Goal: Contribute content

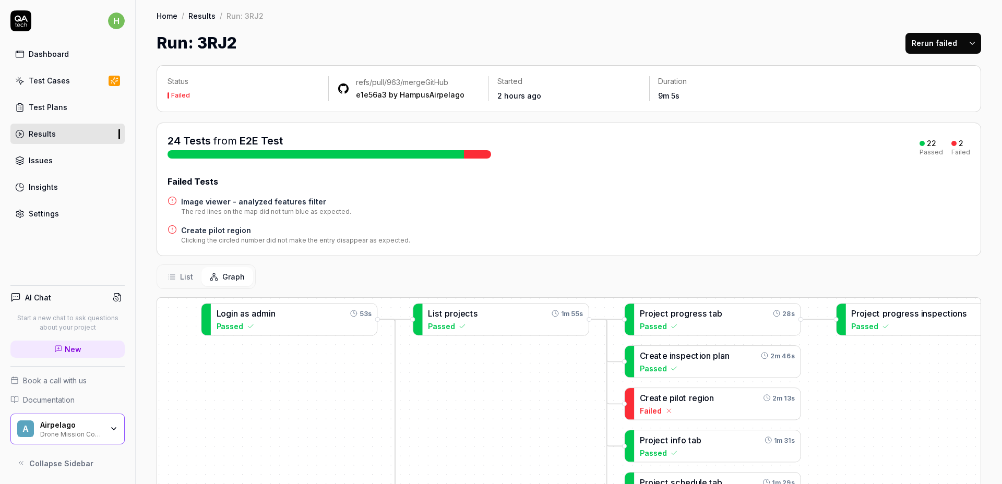
drag, startPoint x: 754, startPoint y: 383, endPoint x: 527, endPoint y: 350, distance: 229.0
click at [525, 348] on div "C r e a t e i n s p e c t i o n p l a n 2m 46s Passed L i s t p r o j e c t s 1…" at bounding box center [568, 491] width 823 height 386
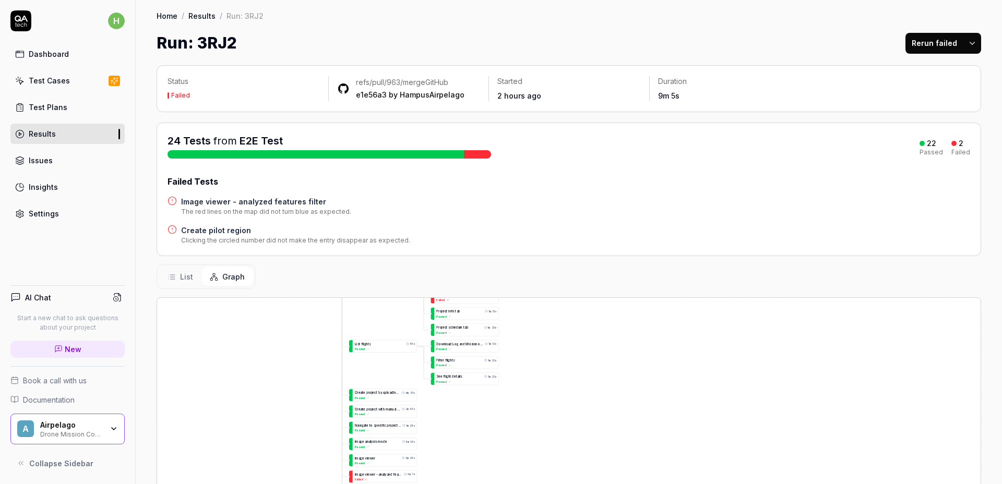
drag, startPoint x: 765, startPoint y: 409, endPoint x: 641, endPoint y: 382, distance: 126.9
click at [641, 383] on div "C r e a t e i n s p e c t i o n p l a n 2m 46s Passed L i s t p r o j e c t s 1…" at bounding box center [568, 491] width 823 height 386
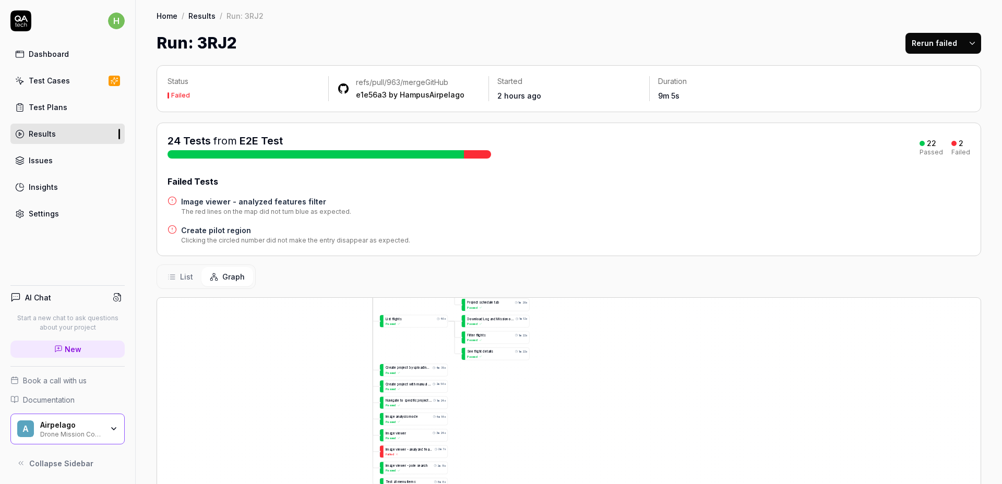
drag, startPoint x: 579, startPoint y: 378, endPoint x: 533, endPoint y: 374, distance: 46.2
click at [598, 290] on div "Status Failed refs/pull/963/merge GitHub e1e56a3 by HampusAirpelago Started 2 h…" at bounding box center [569, 380] width 866 height 651
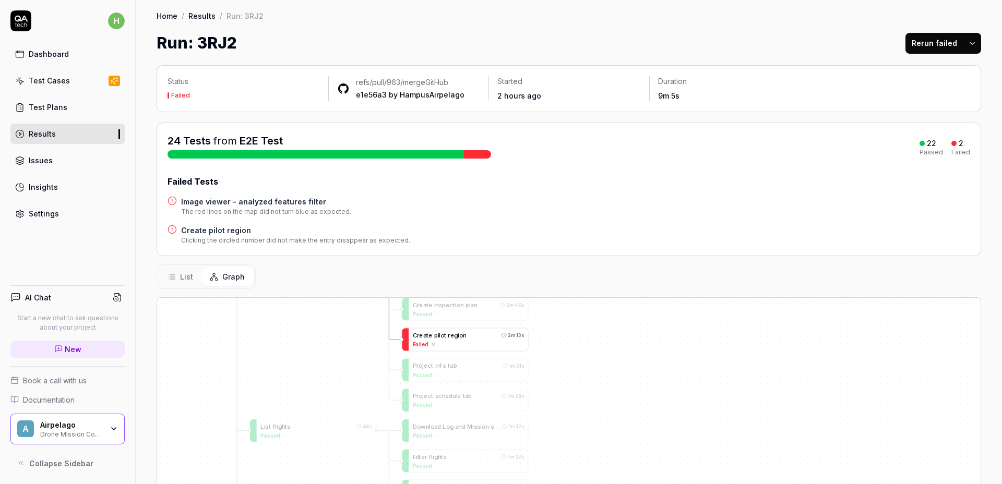
click at [459, 336] on span "o" at bounding box center [461, 335] width 4 height 7
click at [444, 332] on span "t" at bounding box center [445, 334] width 2 height 7
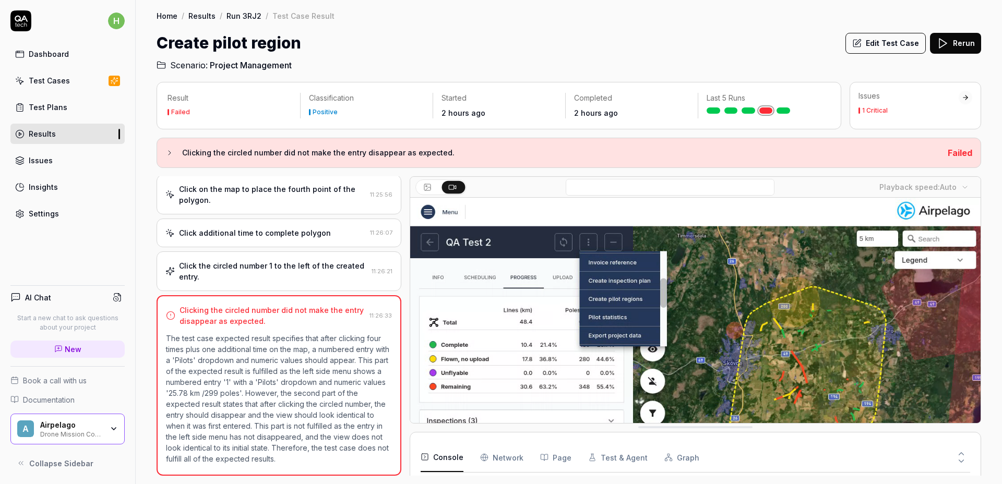
scroll to position [111, 0]
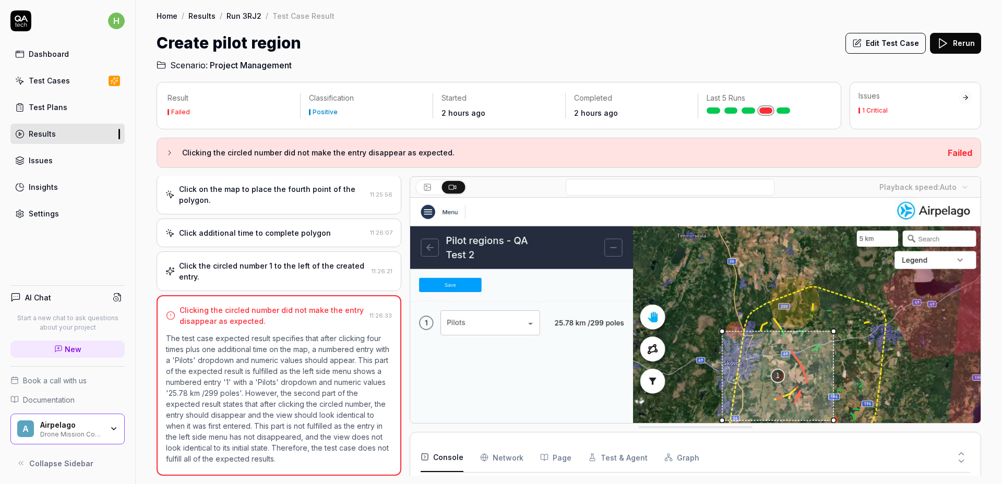
click at [290, 235] on div "Click additional time to complete polygon" at bounding box center [255, 232] width 152 height 11
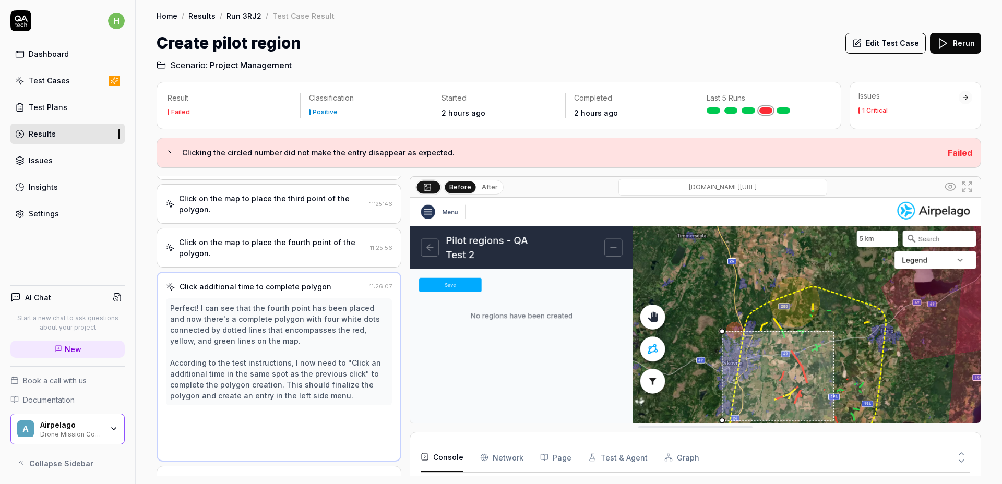
scroll to position [277, 0]
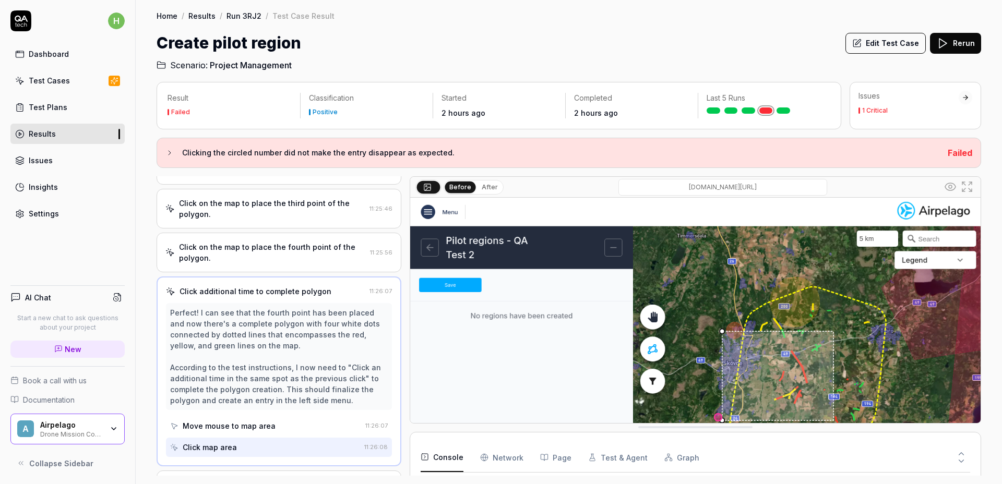
click at [987, 195] on div "Result Failed Classification Positive Started 2 hours ago Completed 2 hours ago…" at bounding box center [569, 277] width 866 height 413
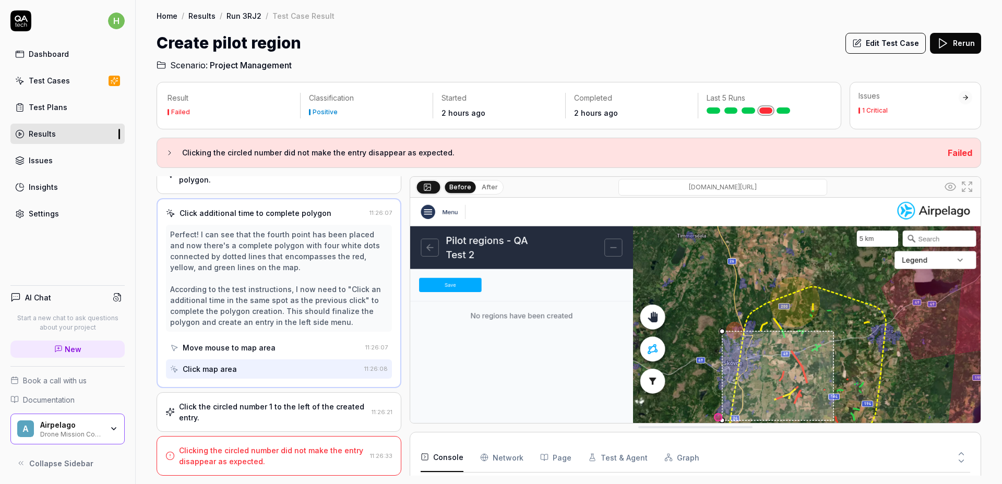
scroll to position [365, 0]
click at [259, 350] on div "Move mouse to map area" at bounding box center [229, 347] width 93 height 11
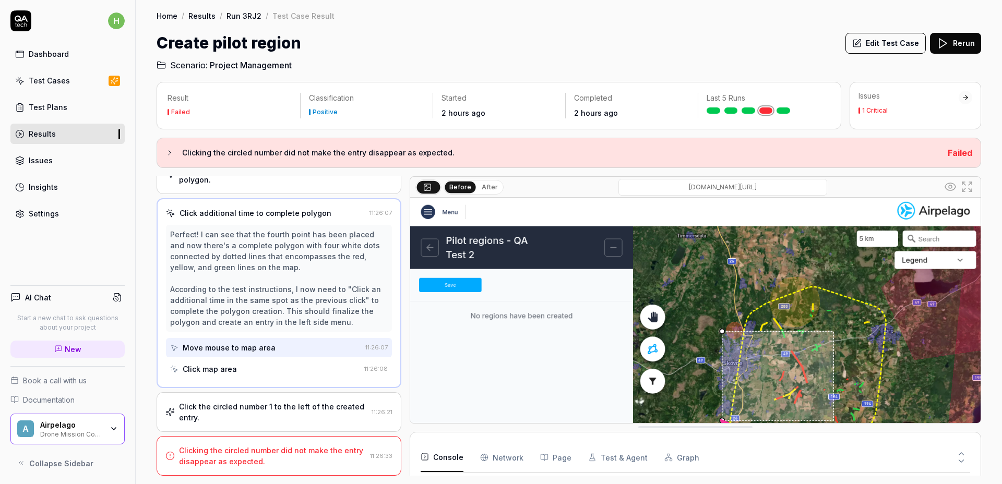
click at [253, 370] on div "Click map area" at bounding box center [265, 368] width 190 height 19
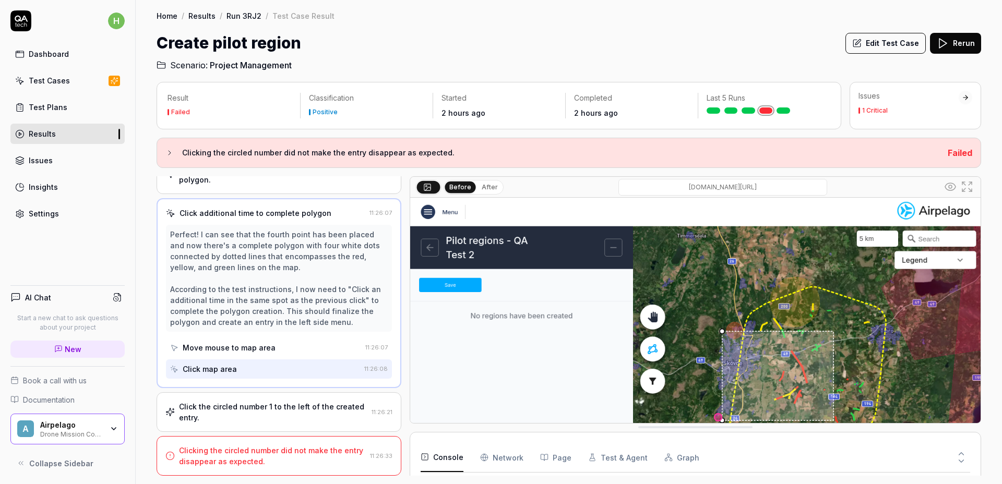
click at [267, 403] on div "Click the circled number 1 to the left of the created entry." at bounding box center [273, 412] width 188 height 22
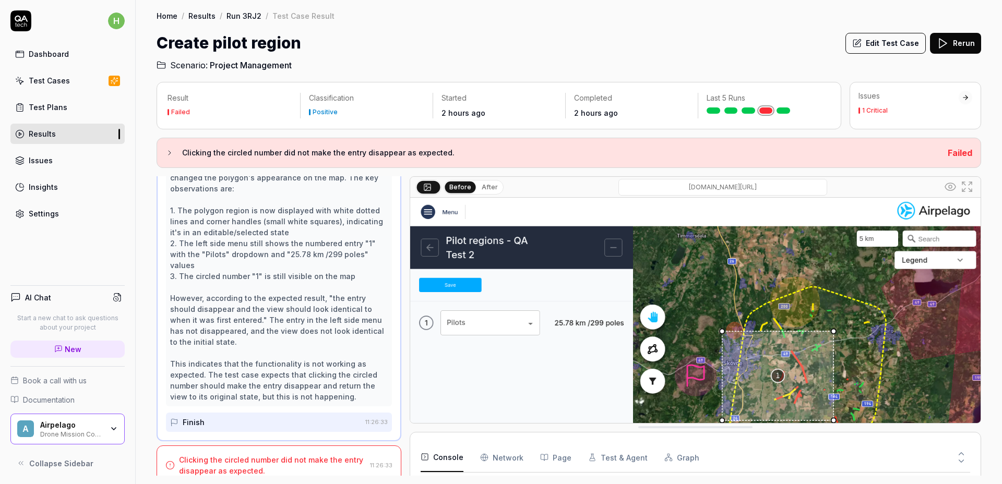
scroll to position [744, 0]
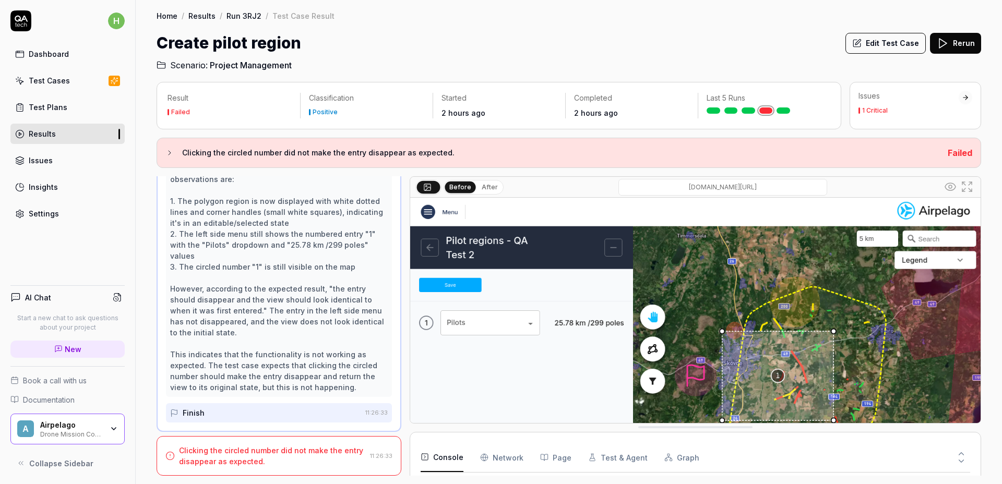
click at [244, 413] on div "Finish" at bounding box center [265, 412] width 191 height 19
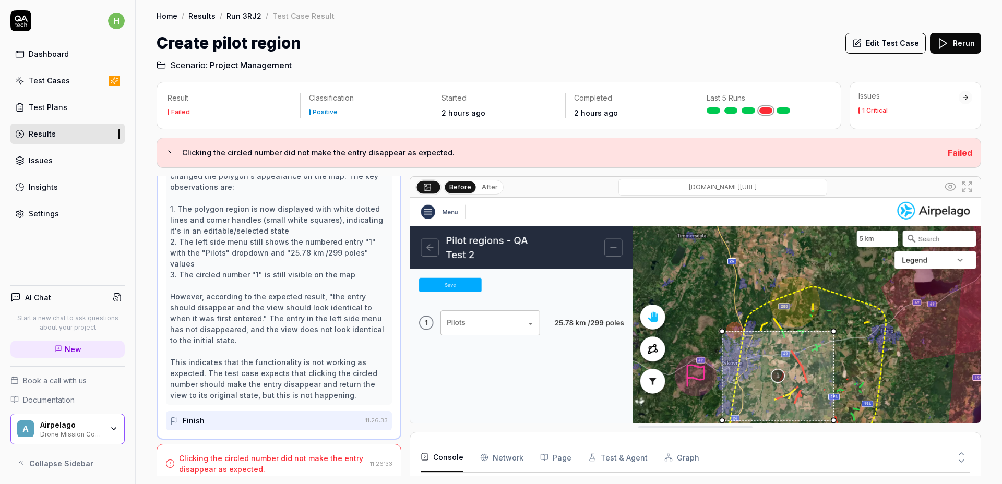
scroll to position [730, 0]
click at [302, 279] on div "Perfect! I can see that clicking the circled number "1" has changed the polygon…" at bounding box center [279, 277] width 218 height 241
click at [288, 270] on div "Perfect! I can see that clicking the circled number "1" has changed the polygon…" at bounding box center [279, 277] width 218 height 241
click at [289, 273] on div "Perfect! I can see that clicking the circled number "1" has changed the polygon…" at bounding box center [279, 277] width 218 height 241
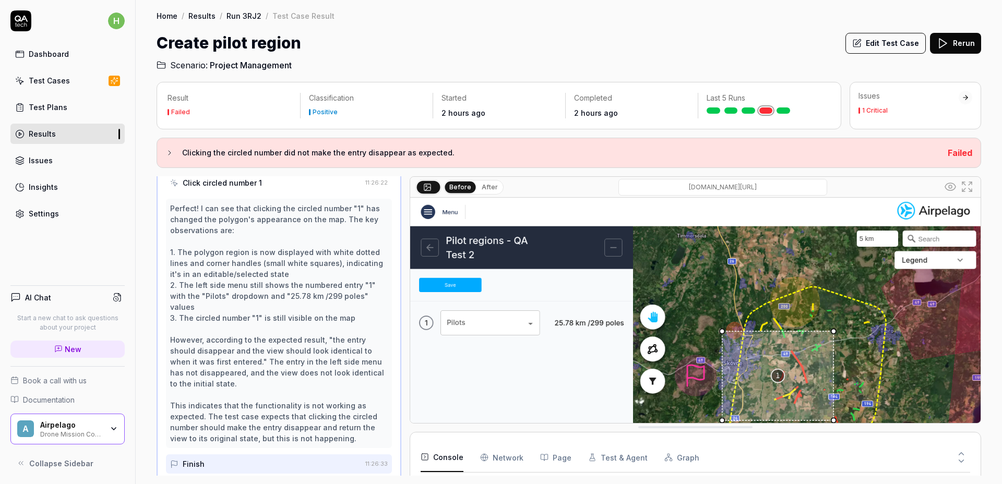
scroll to position [558, 0]
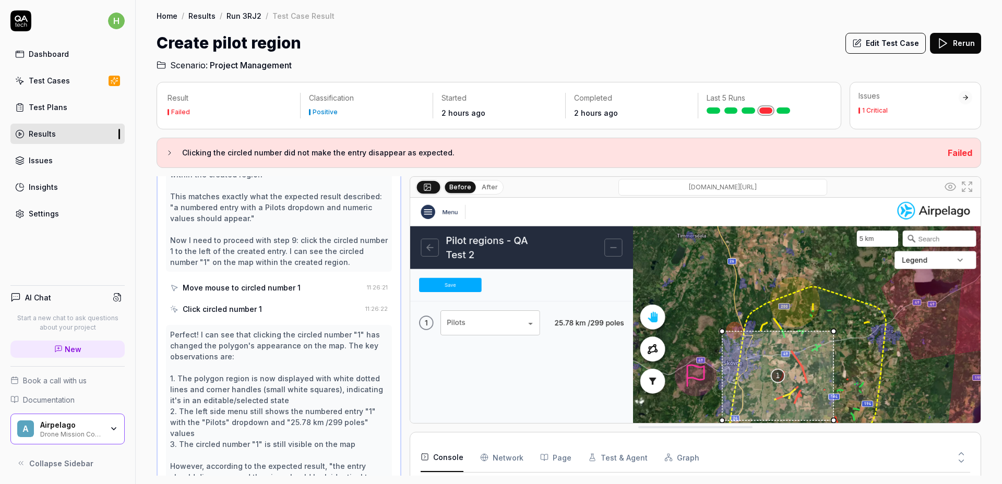
click at [293, 293] on div "Move mouse to circled number 1" at bounding box center [242, 287] width 118 height 11
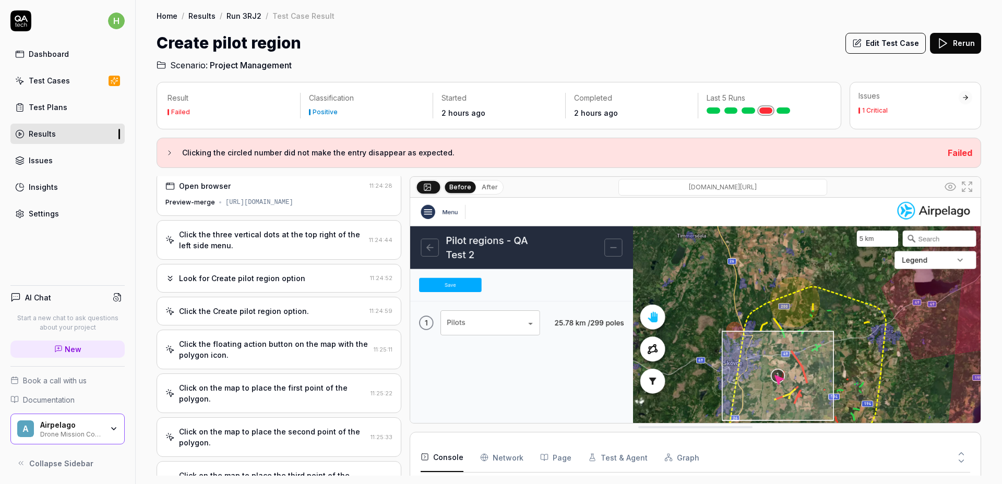
scroll to position [0, 0]
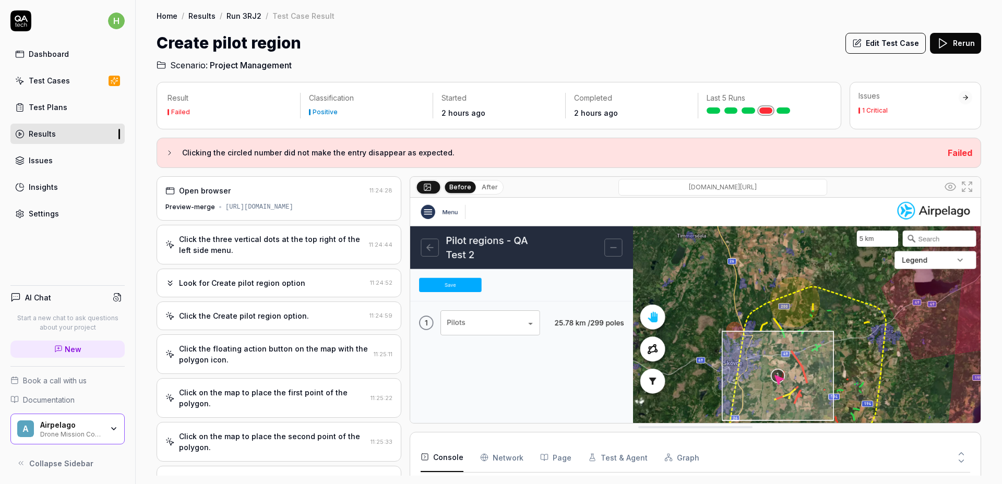
click at [887, 49] on button "Edit Test Case" at bounding box center [885, 43] width 80 height 21
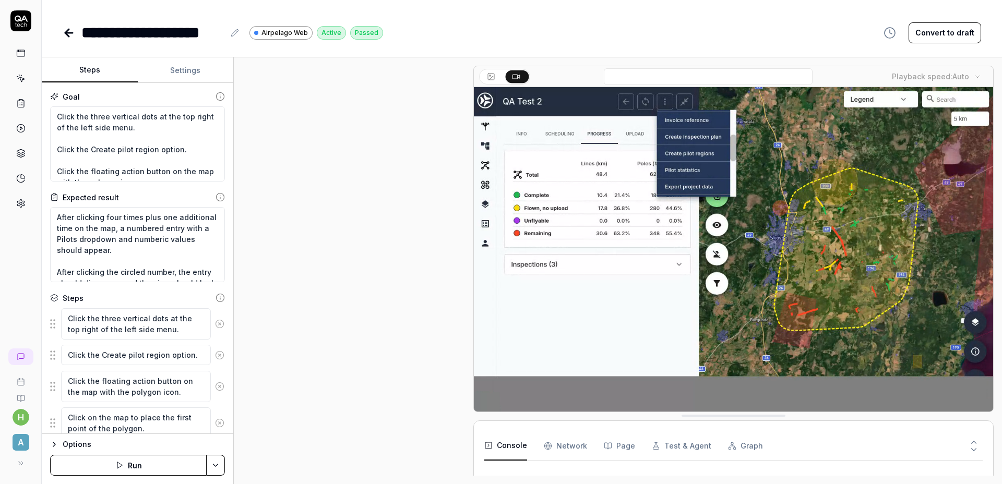
scroll to position [234, 0]
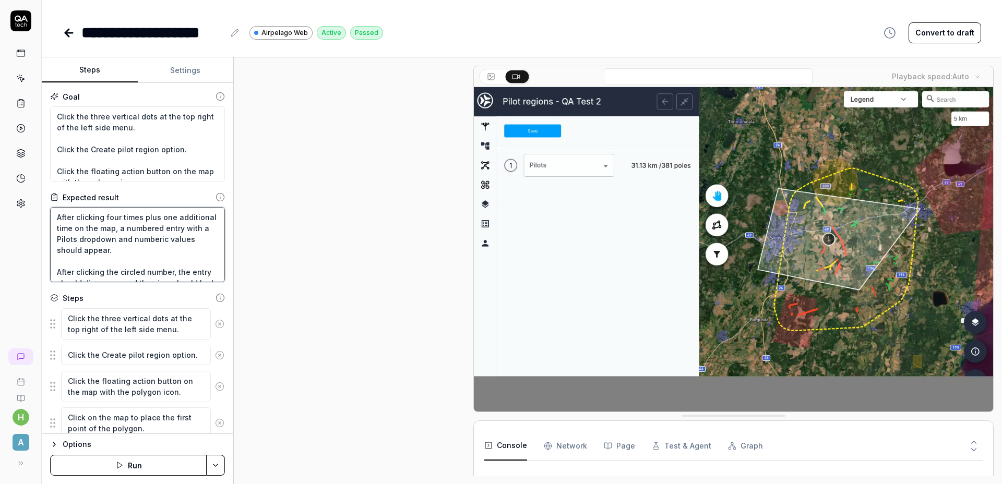
click at [177, 247] on textarea "After clicking four times plus one additional time on the map, a numbered entry…" at bounding box center [137, 244] width 175 height 75
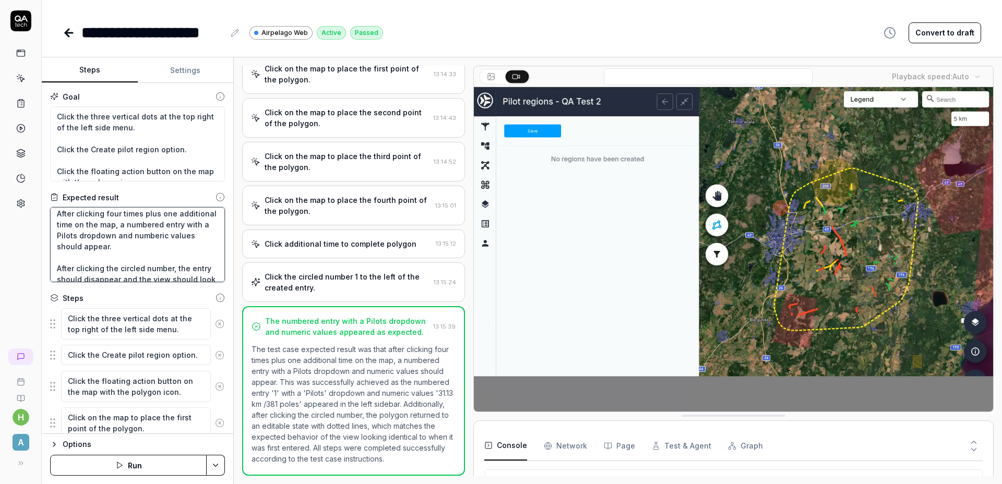
scroll to position [30, 0]
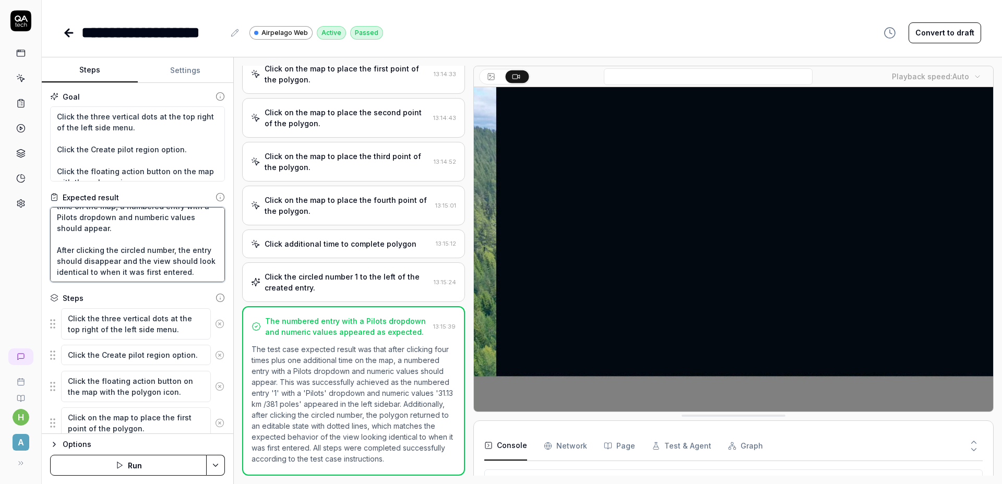
click at [163, 241] on textarea "After clicking four times plus one additional time on the map, a numbered entry…" at bounding box center [137, 244] width 175 height 75
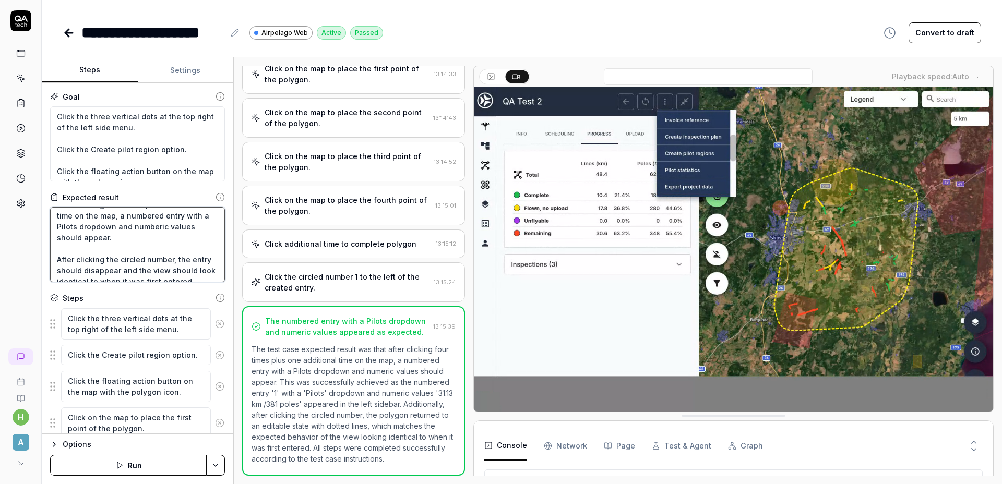
scroll to position [32, 0]
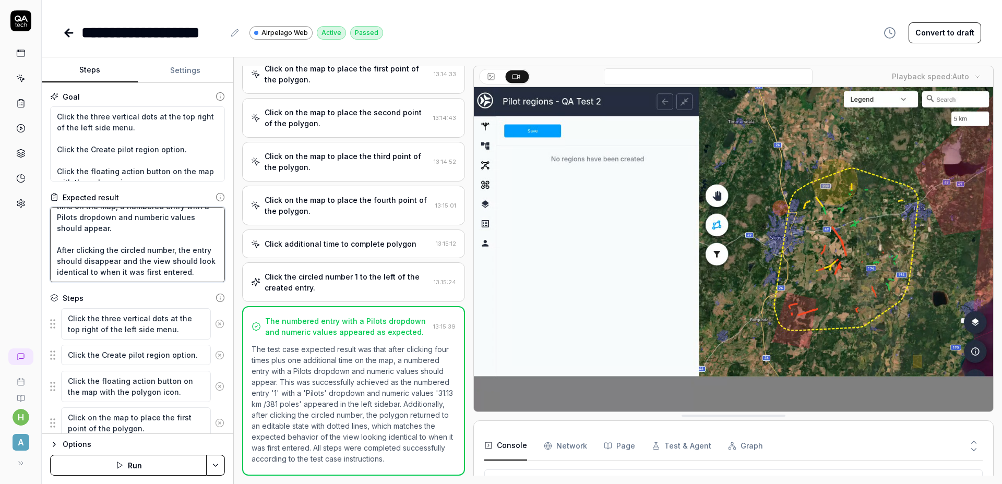
type textarea "*"
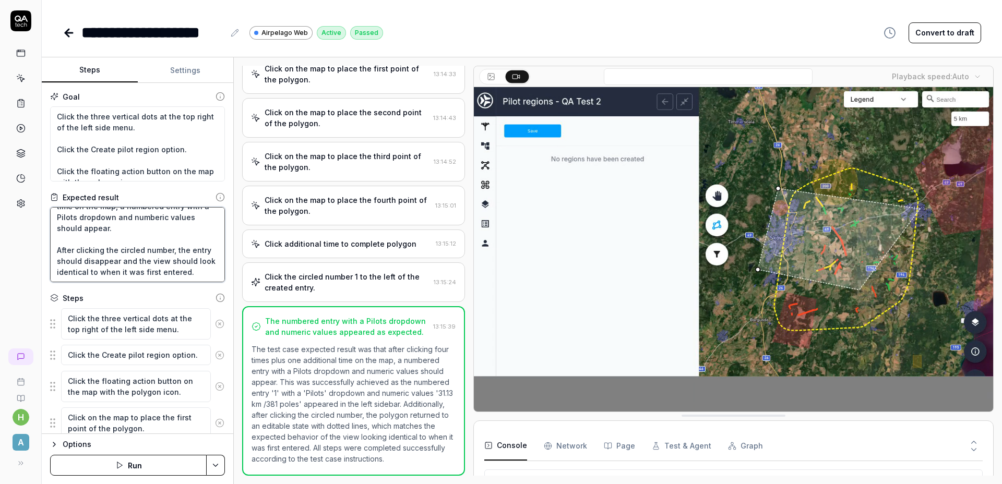
type textarea "After clicking four times plus one additional time on the map, a numbered entry…"
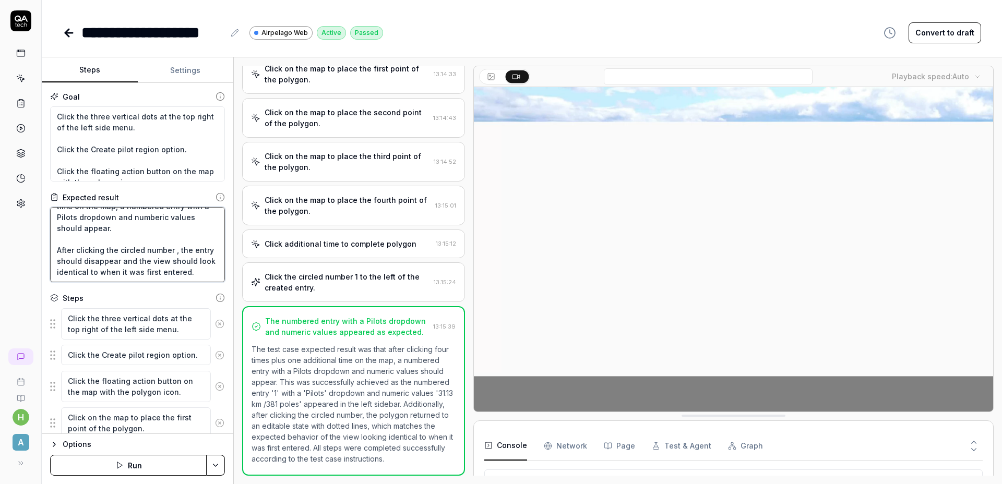
type textarea "*"
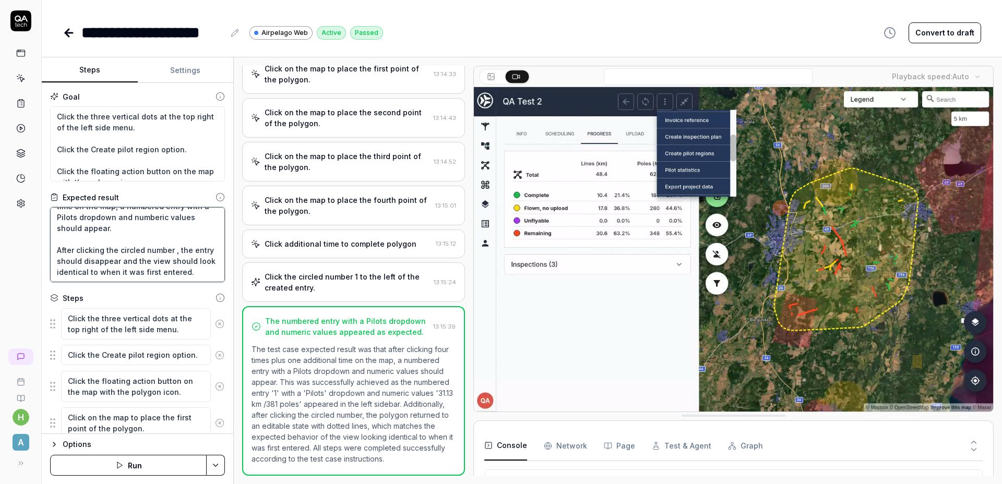
type textarea "After clicking four times plus one additional time on the map, a numbered entry…"
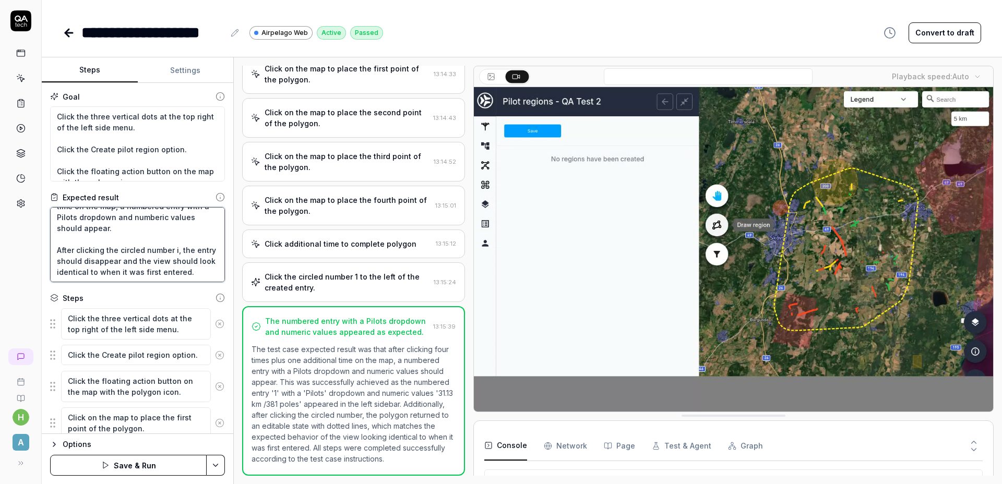
type textarea "*"
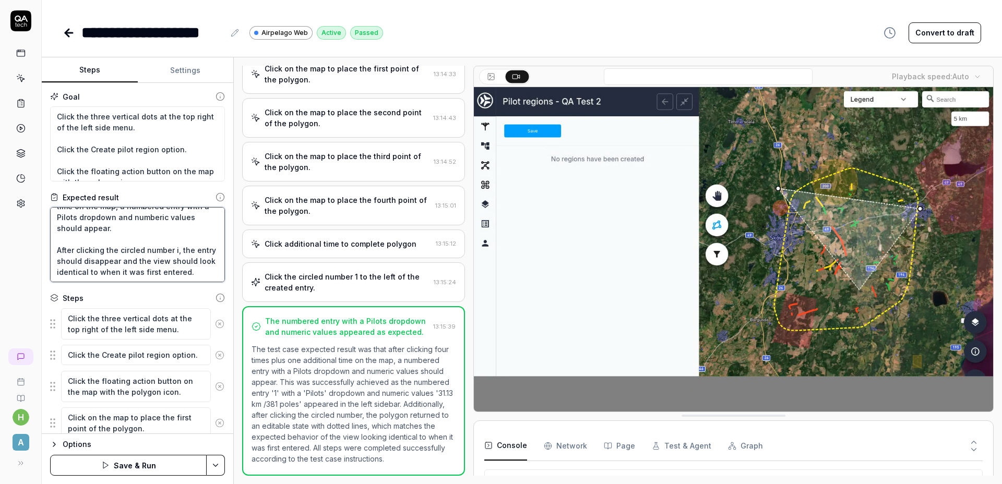
type textarea "After clicking four times plus one additional time on the map, a numbered entry…"
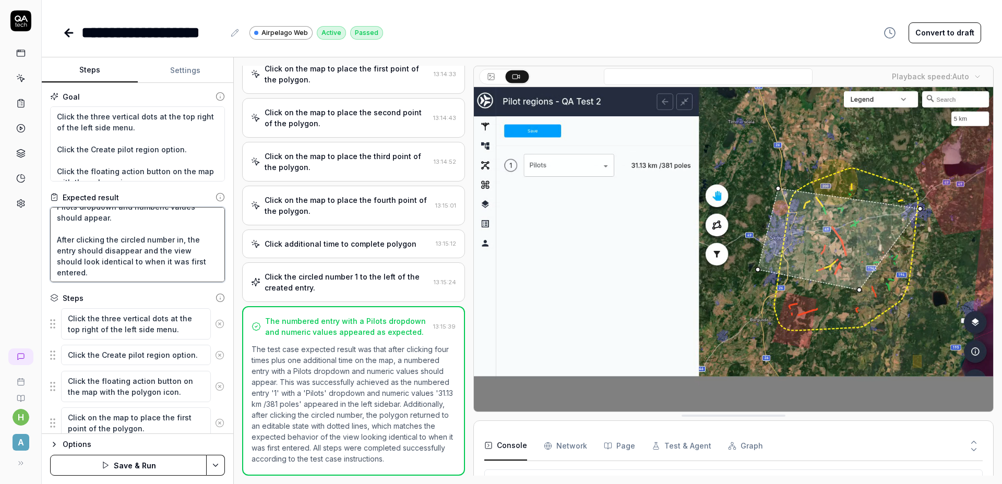
type textarea "*"
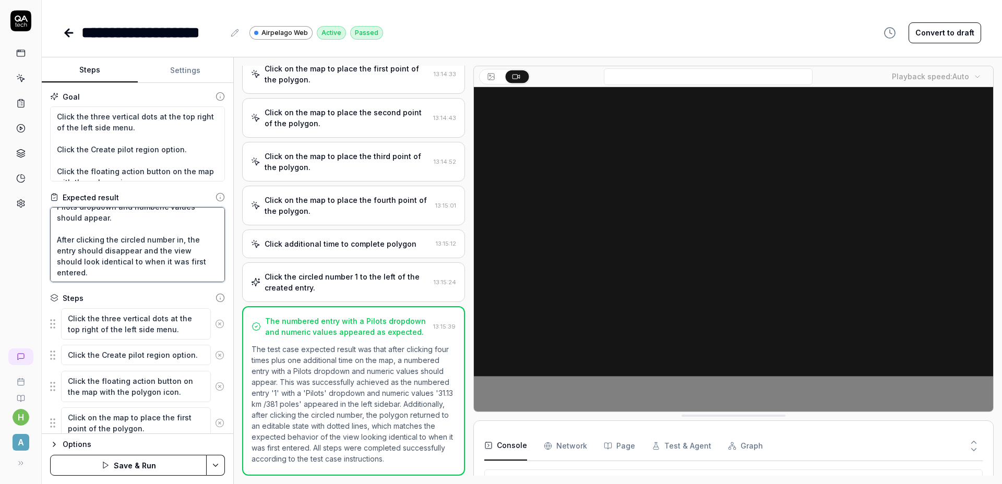
type textarea "After clicking four times plus one additional time on the map, a numbered entry…"
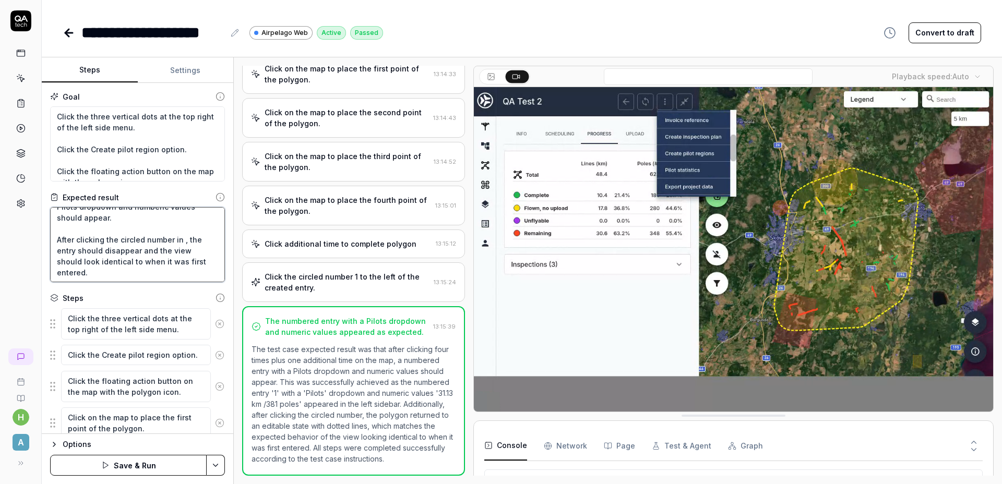
type textarea "*"
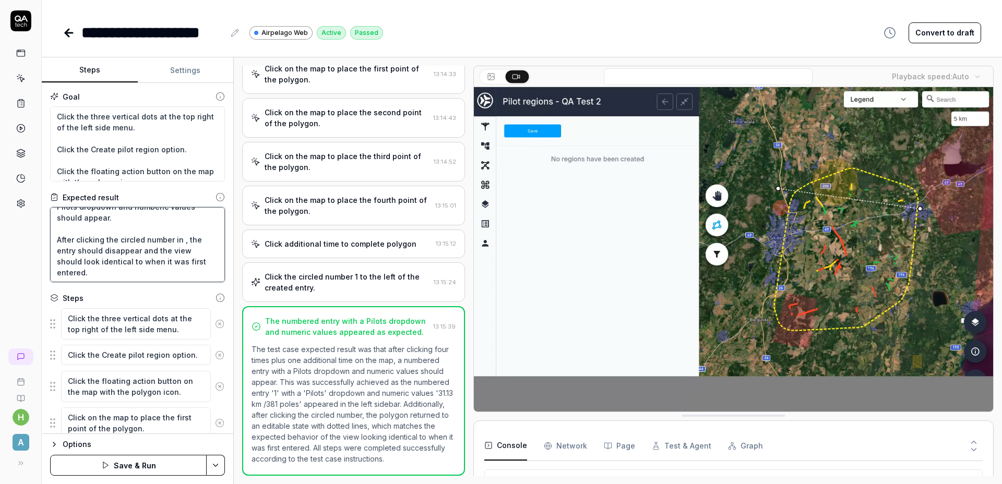
type textarea "After clicking four times plus one additional time on the map, a numbered entry…"
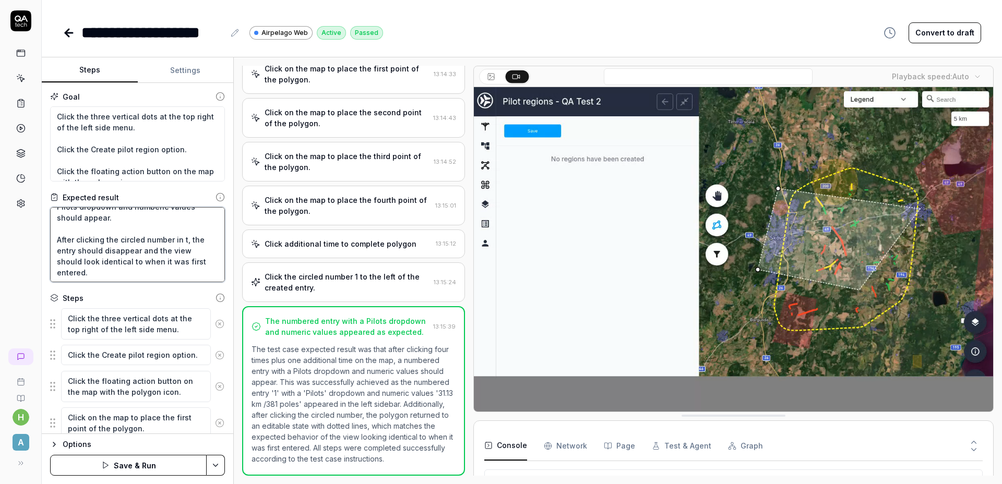
type textarea "*"
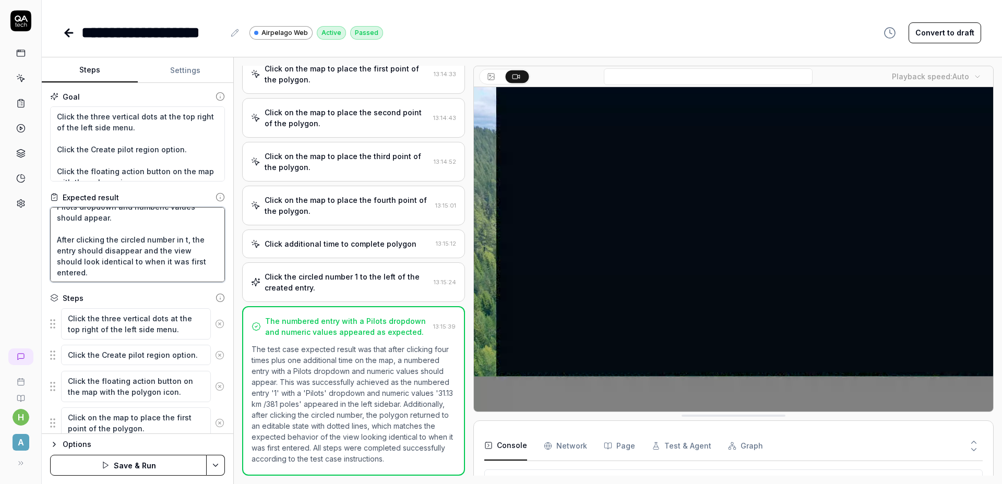
type textarea "After clicking four times plus one additional time on the map, a numbered entry…"
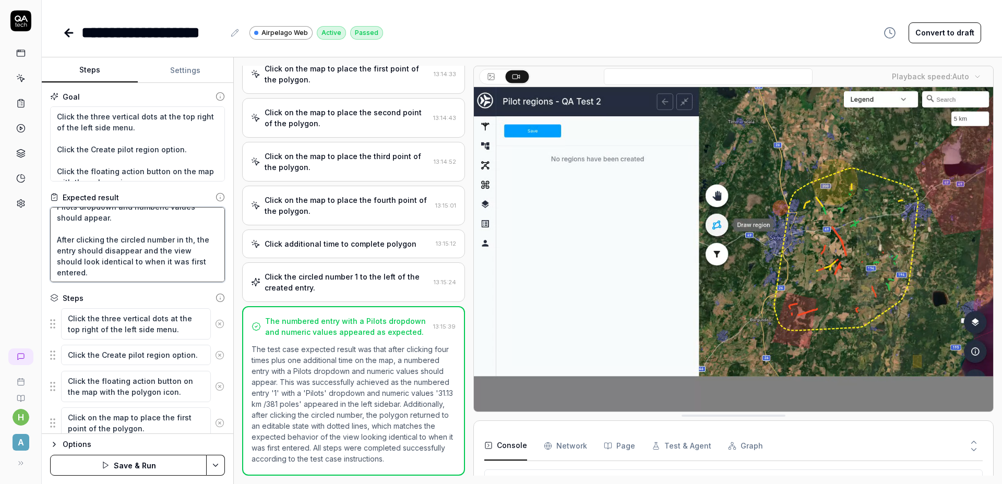
type textarea "*"
type textarea "After clicking four times plus one additional time on the map, a numbered entry…"
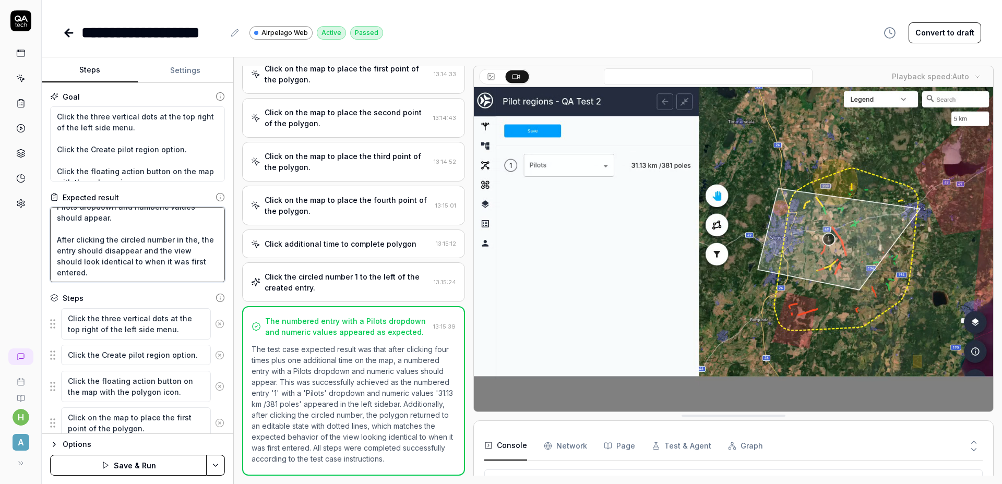
type textarea "*"
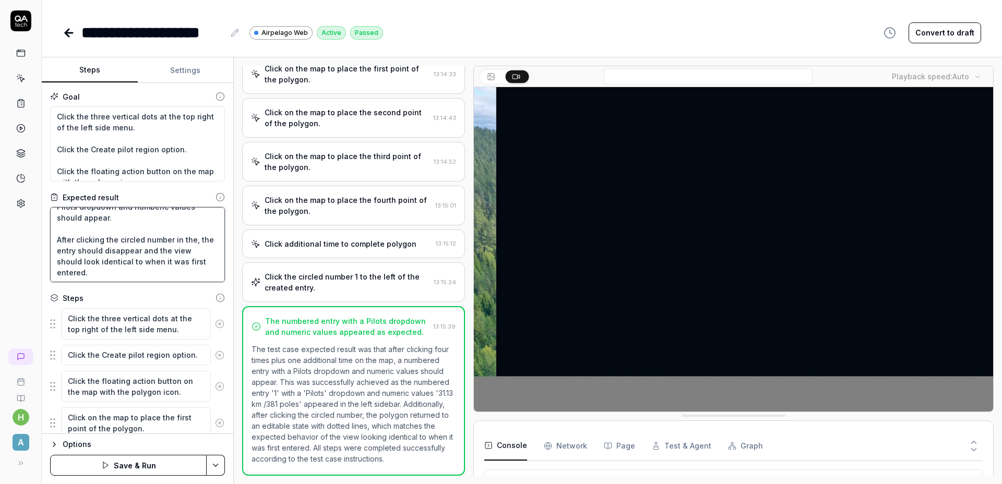
type textarea "After clicking four times plus one additional time on the map, a numbered entry…"
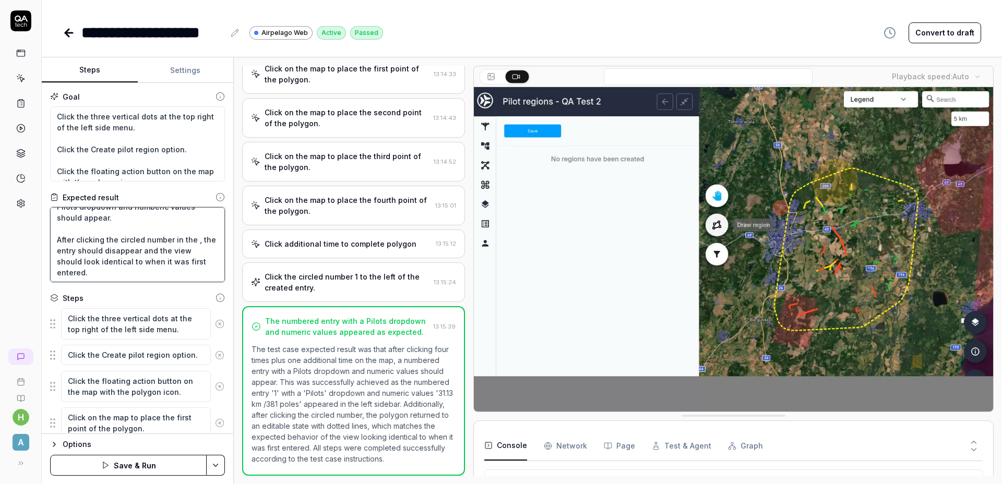
type textarea "*"
type textarea "After clicking four times plus one additional time on the map, a numbered entry…"
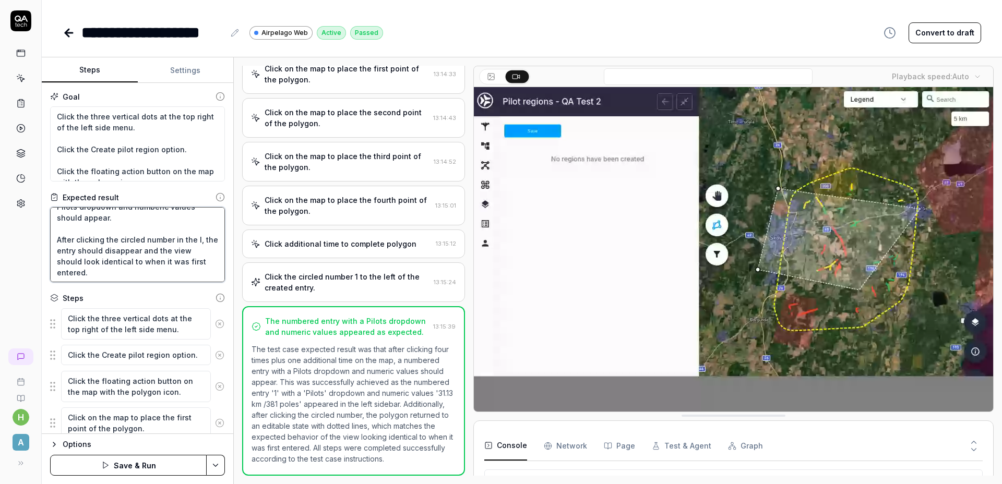
type textarea "*"
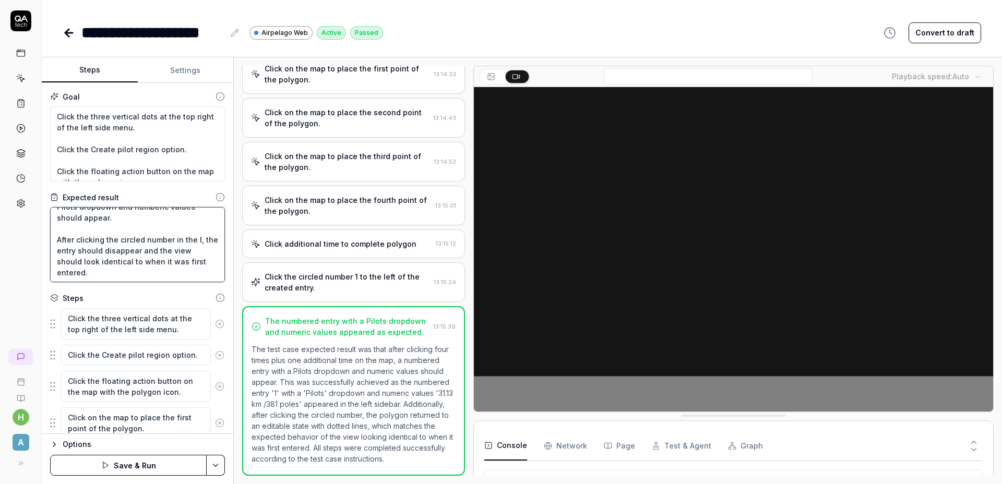
type textarea "After clicking four times plus one additional time on the map, a numbered entry…"
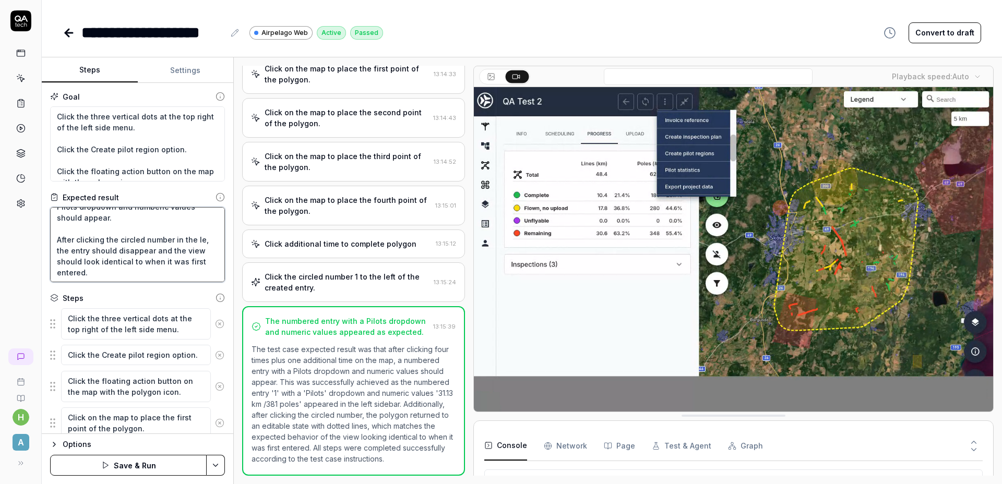
type textarea "*"
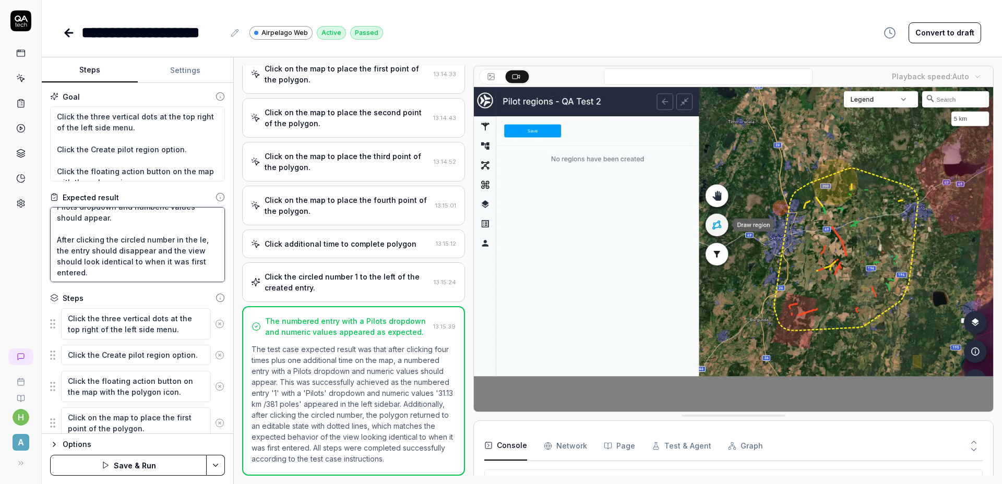
type textarea "After clicking four times plus one additional time on the map, a numbered entry…"
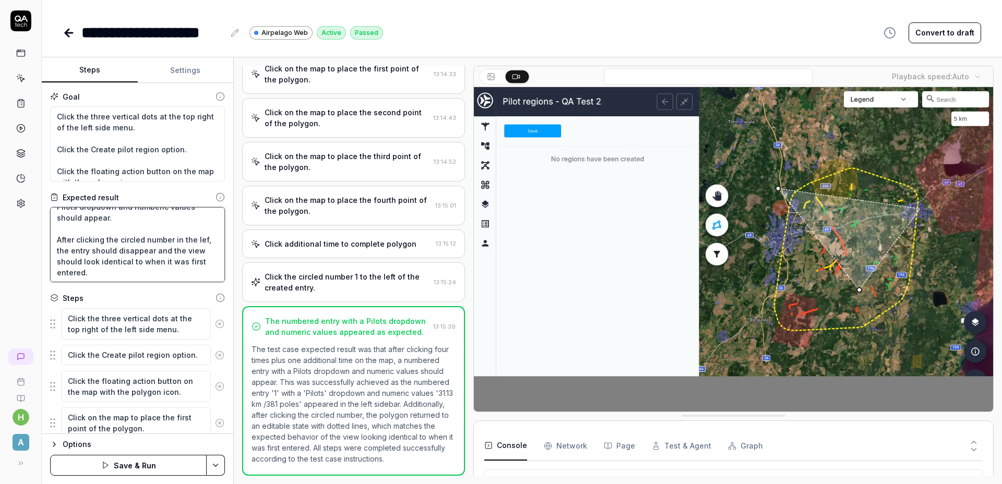
type textarea "*"
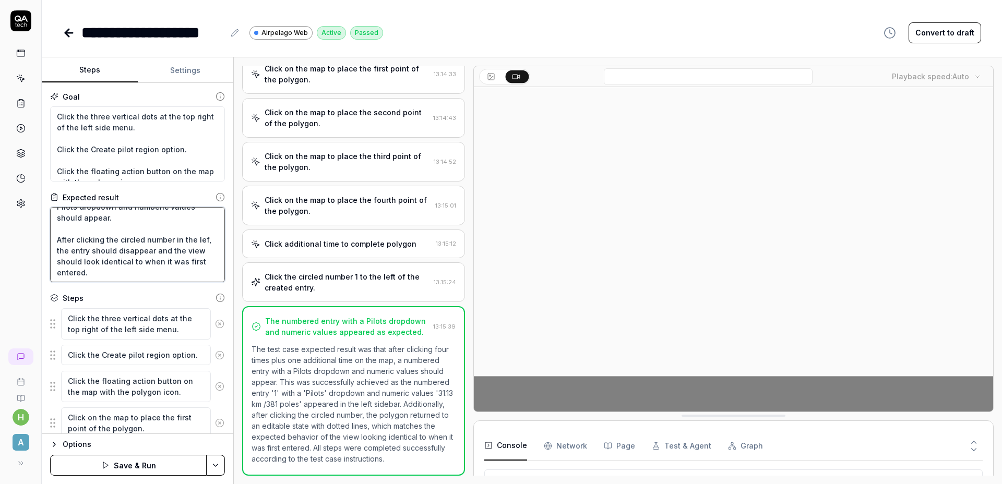
type textarea "After clicking four times plus one additional time on the map, a numbered entry…"
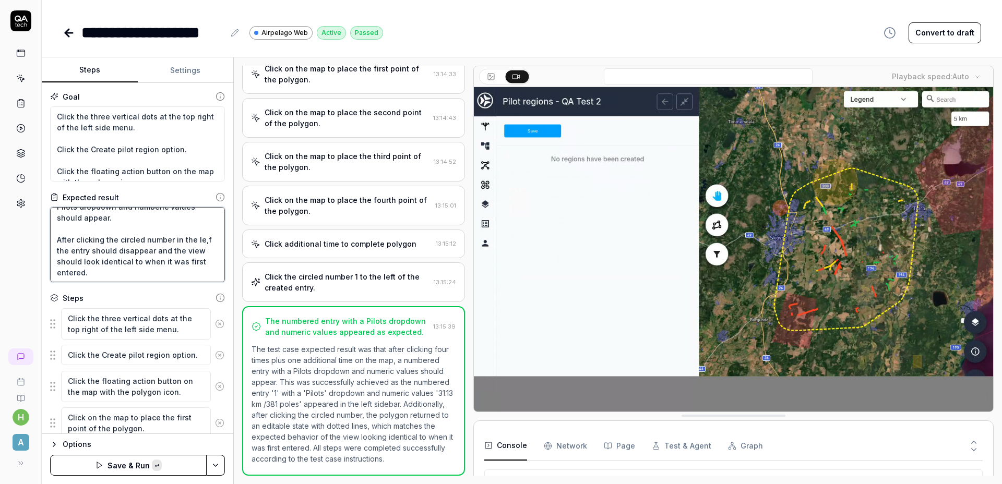
type textarea "*"
type textarea "After clicking four times plus one additional time on the map, a numbered entry…"
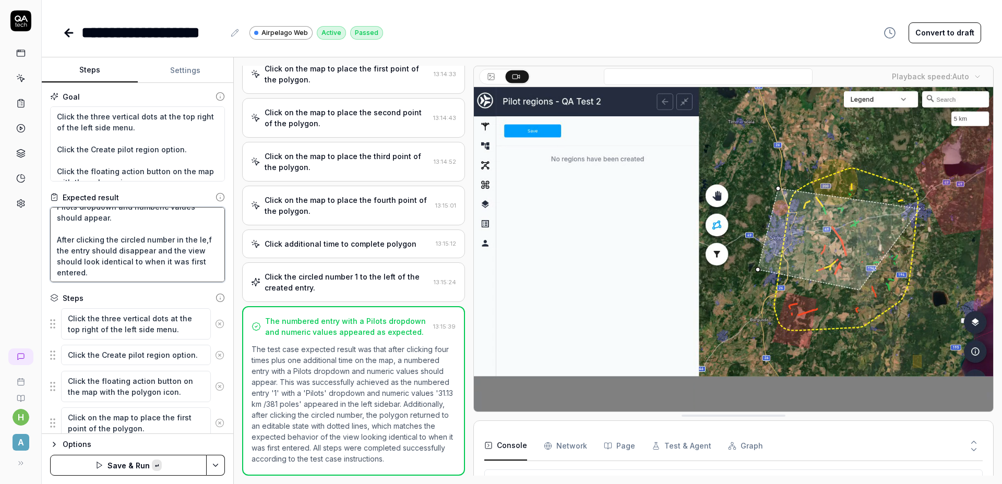
type textarea "*"
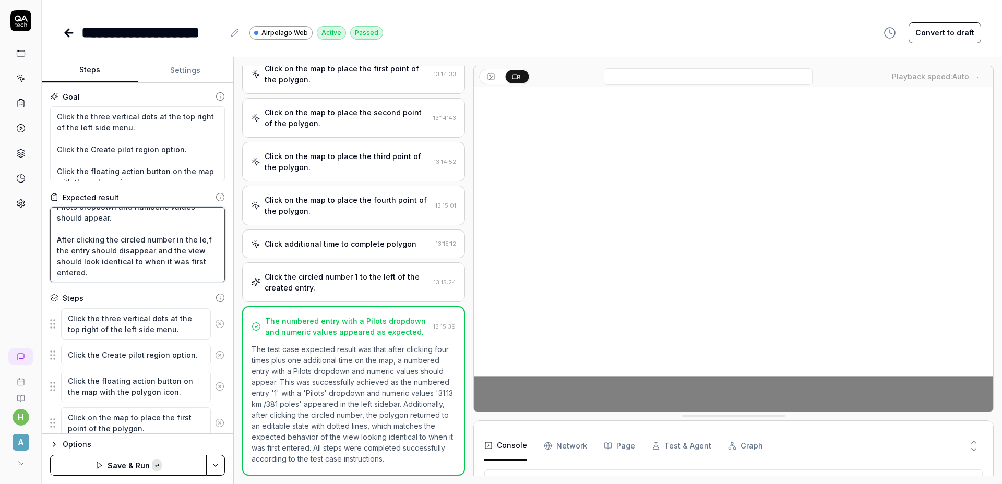
type textarea "After clicking four times plus one additional time on the map, a numbered entry…"
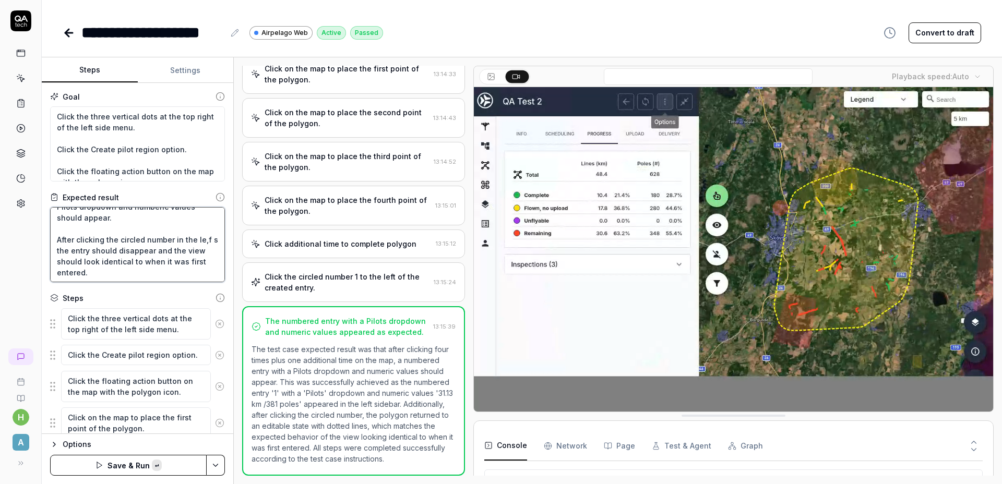
type textarea "*"
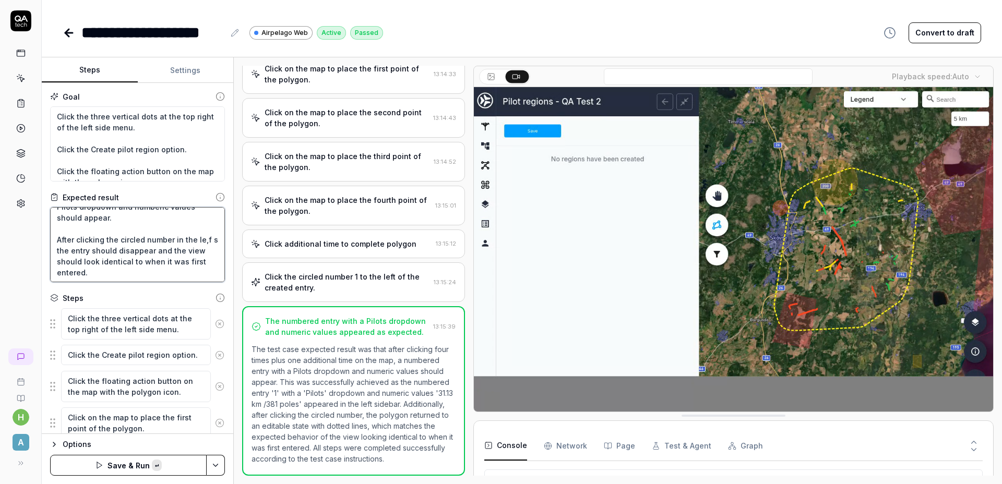
type textarea "After clicking four times plus one additional time on the map, a numbered entry…"
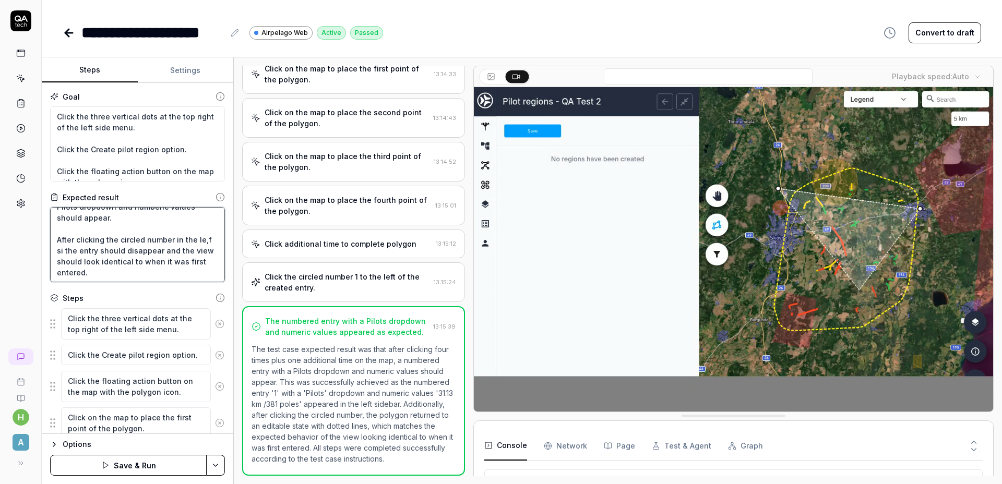
type textarea "*"
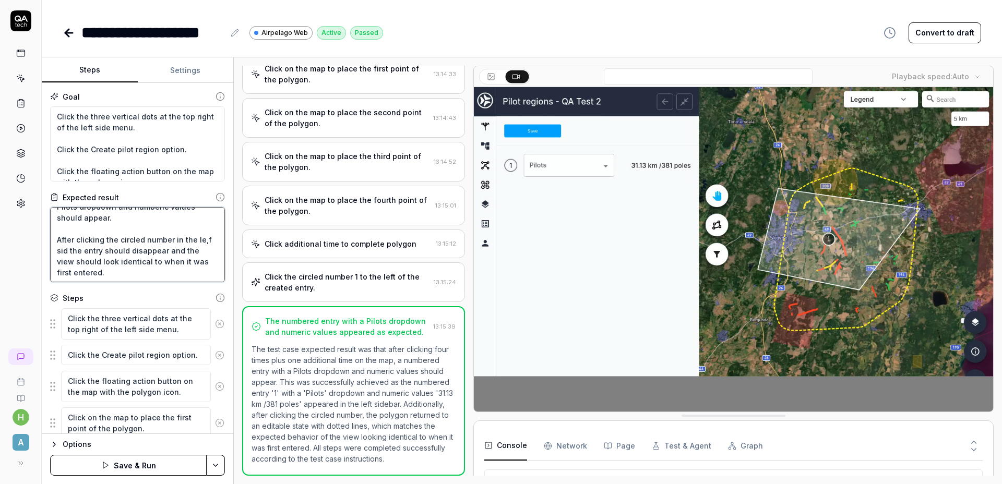
type textarea "After clicking four times plus one additional time on the map, a numbered entry…"
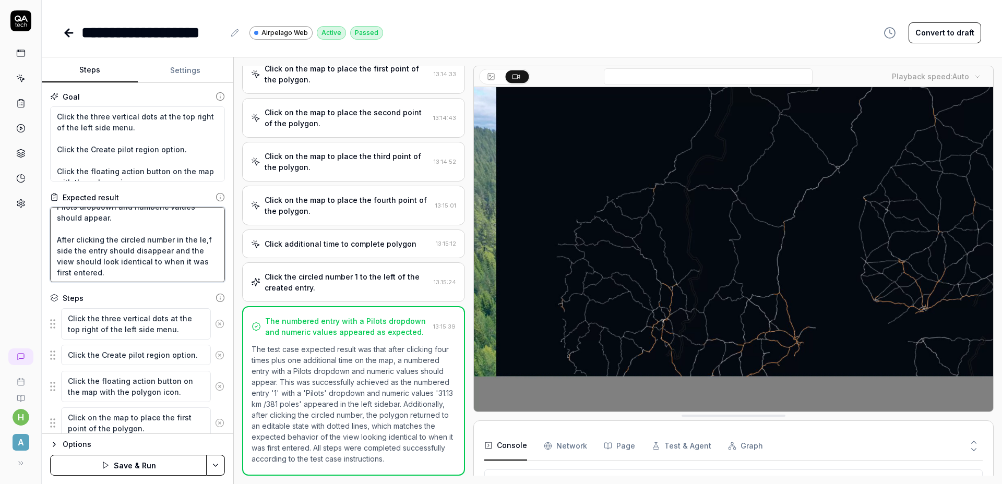
type textarea "*"
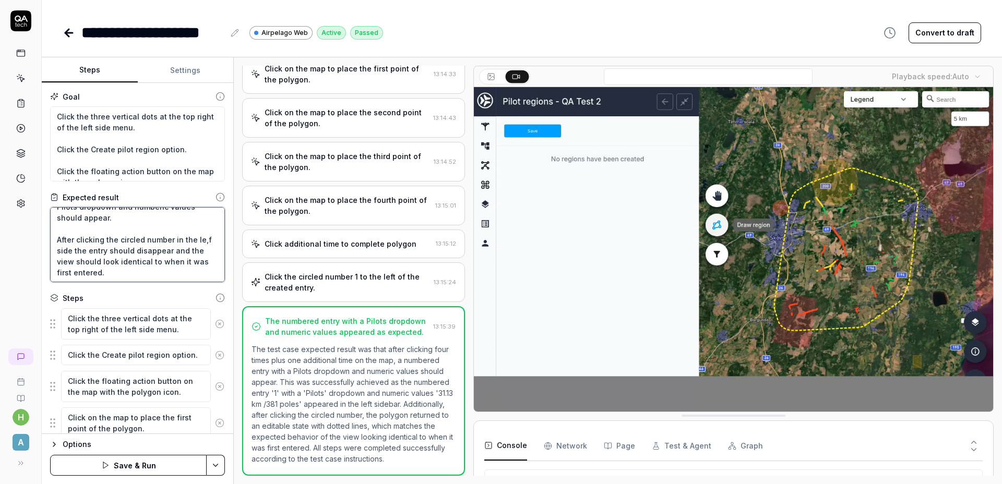
type textarea "After clicking four times plus one additional time on the map, a numbered entry…"
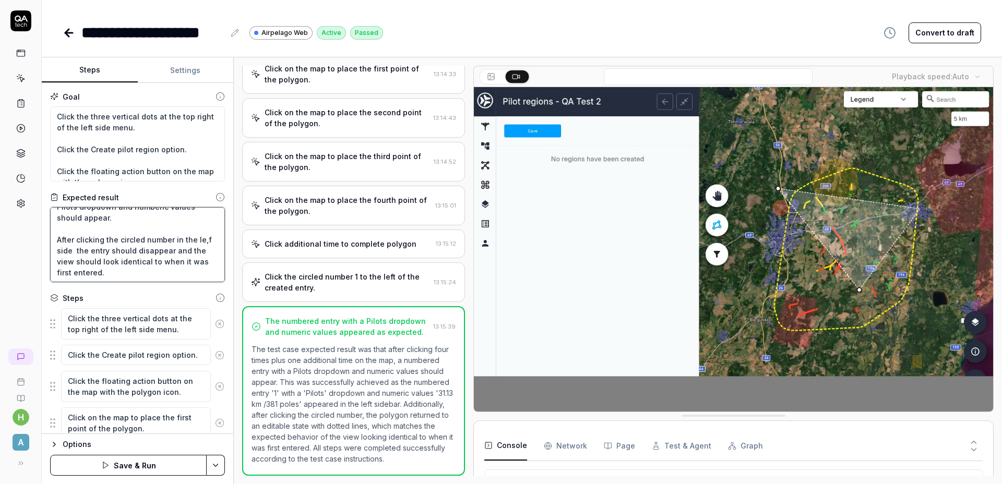
type textarea "*"
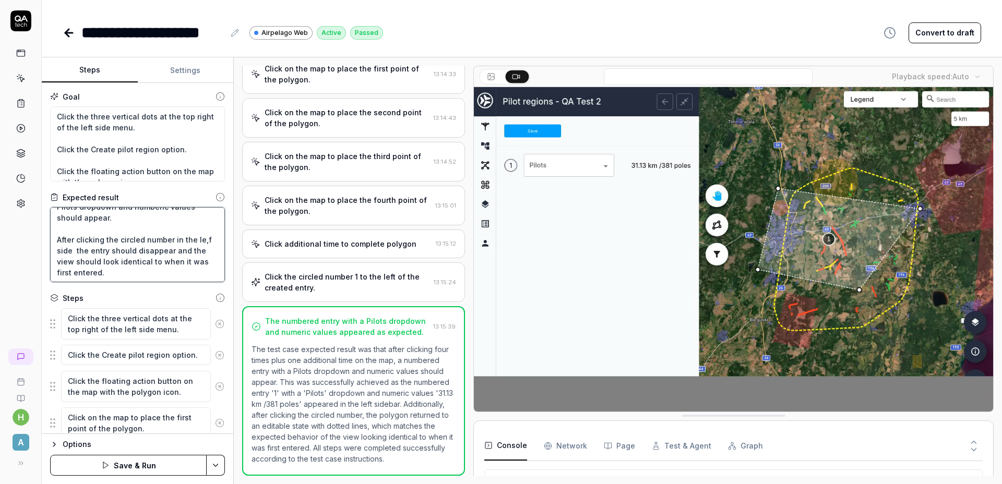
type textarea "After clicking four times plus one additional time on the map, a numbered entry…"
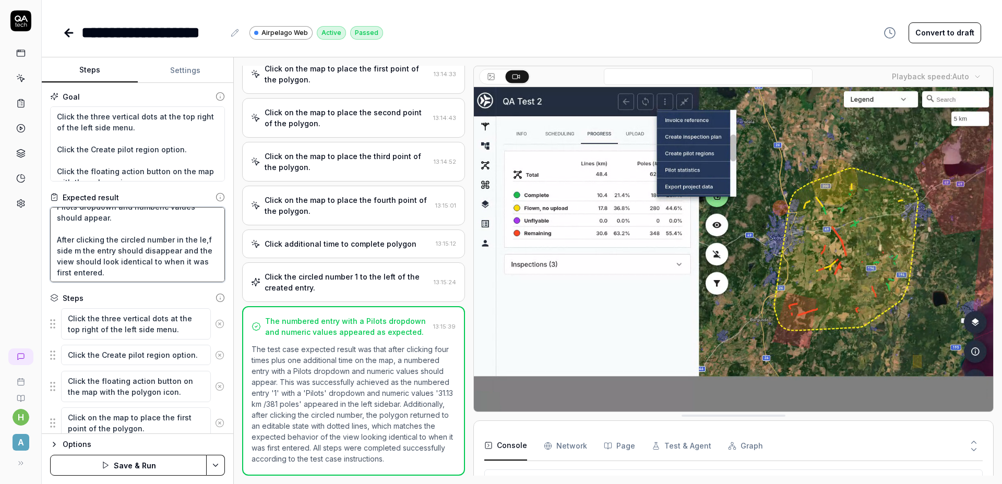
type textarea "*"
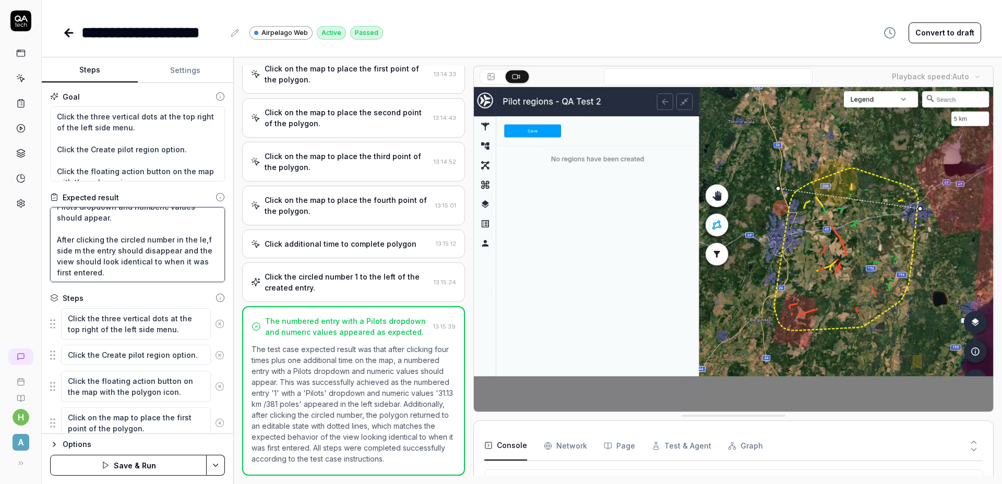
type textarea "After clicking four times plus one additional time on the map, a numbered entry…"
type textarea "*"
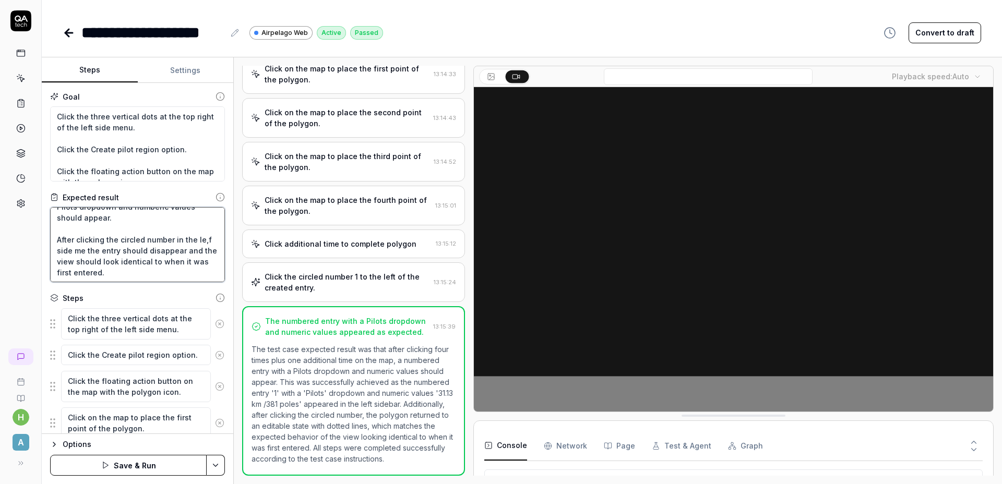
type textarea "After clicking four times plus one additional time on the map, a numbered entry…"
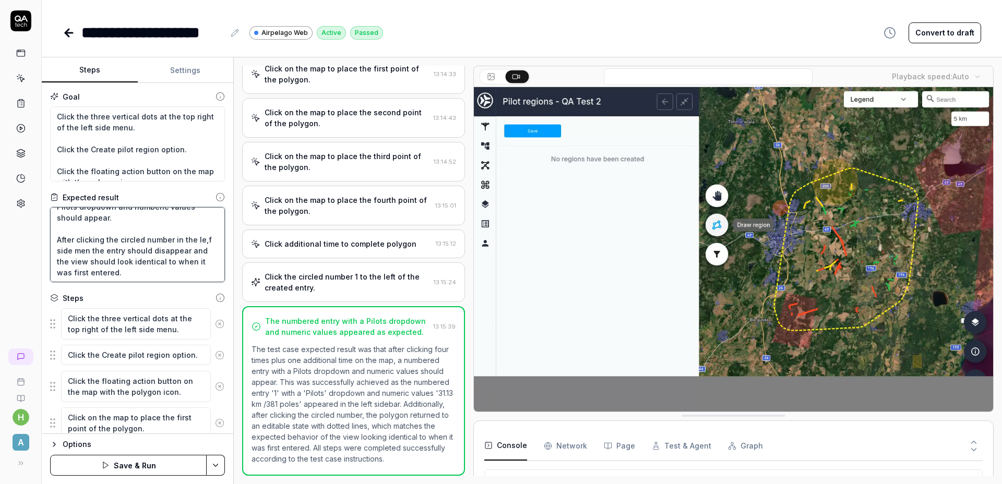
type textarea "*"
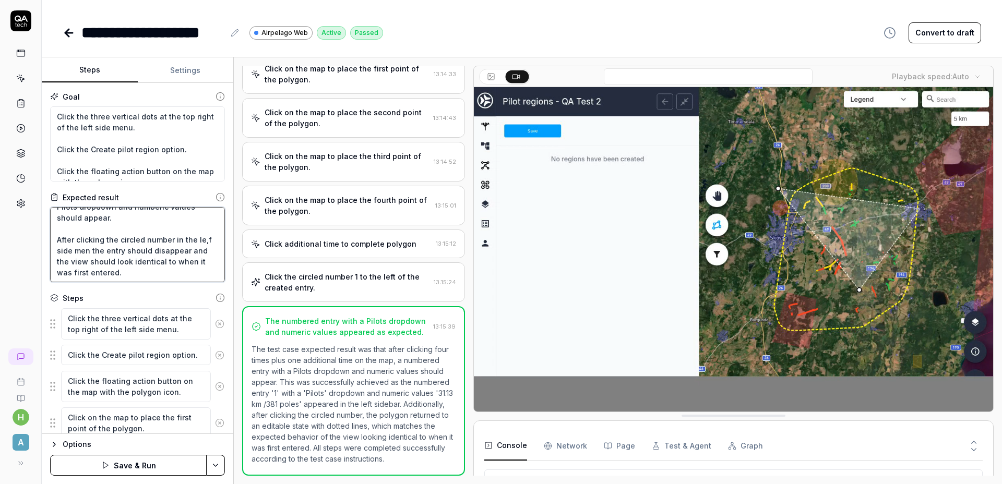
type textarea "After clicking four times plus one additional time on the map, a numbered entry…"
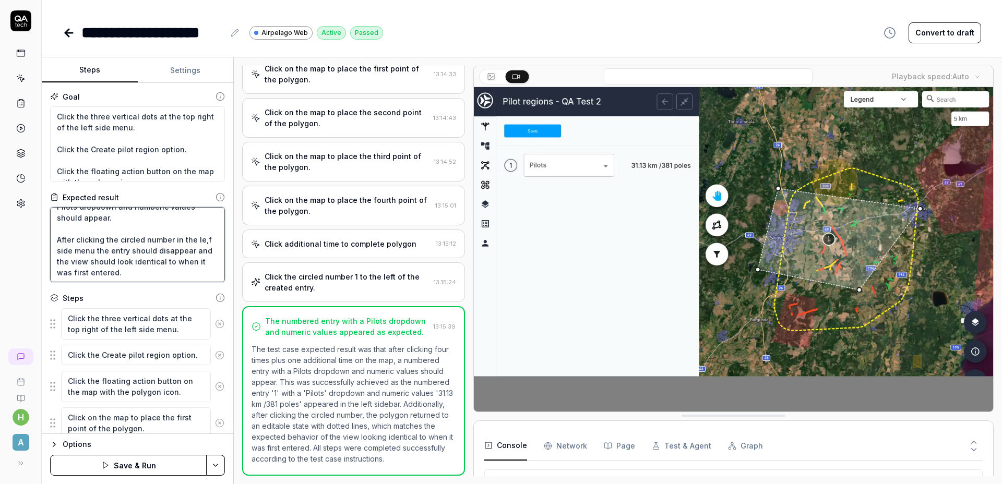
type textarea "*"
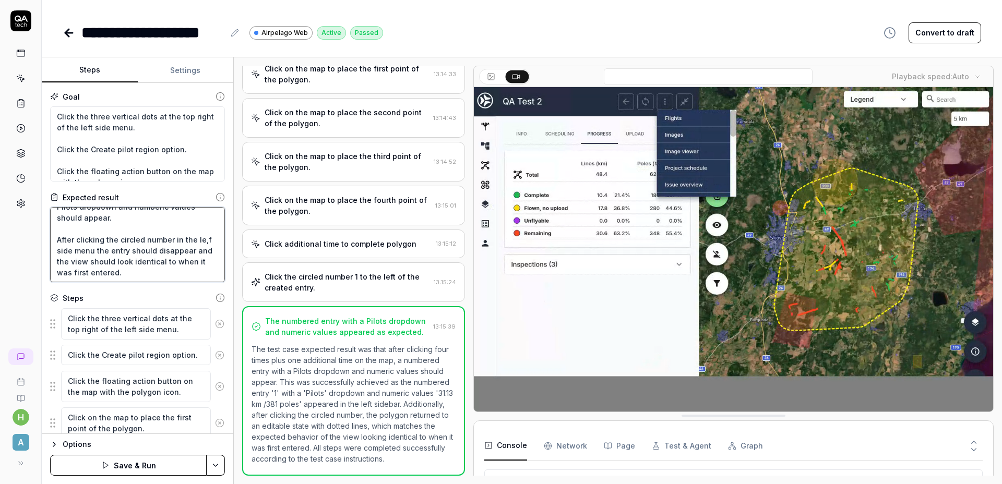
type textarea "After clicking four times plus one additional time on the map, a numbered entry…"
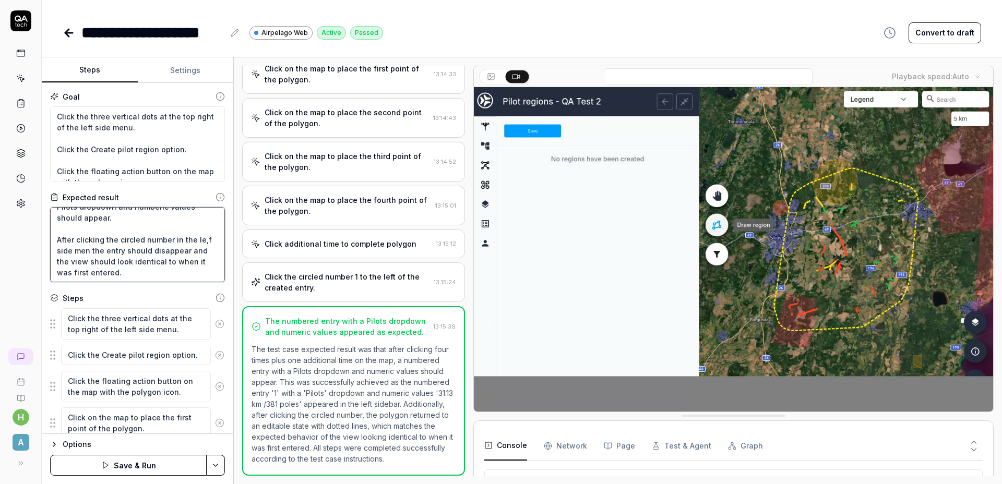
type textarea "*"
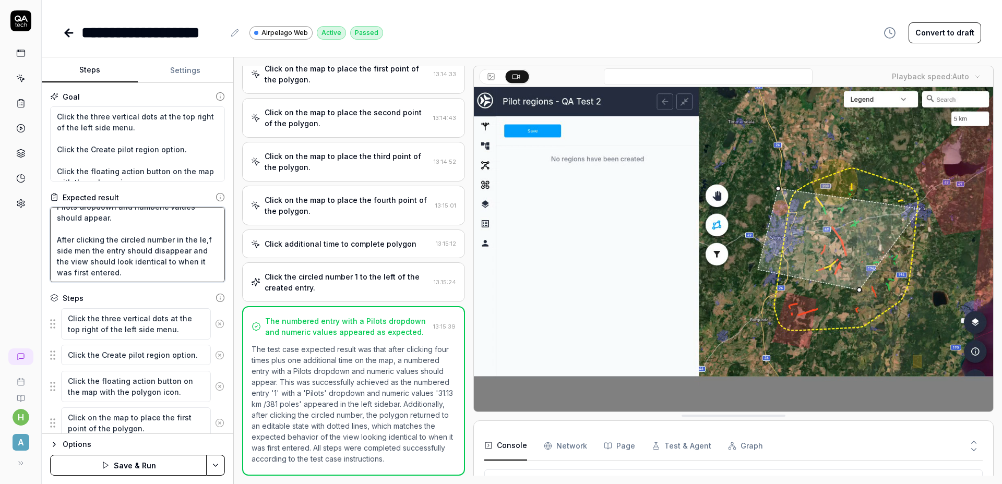
type textarea "After clicking four times plus one additional time on the map, a numbered entry…"
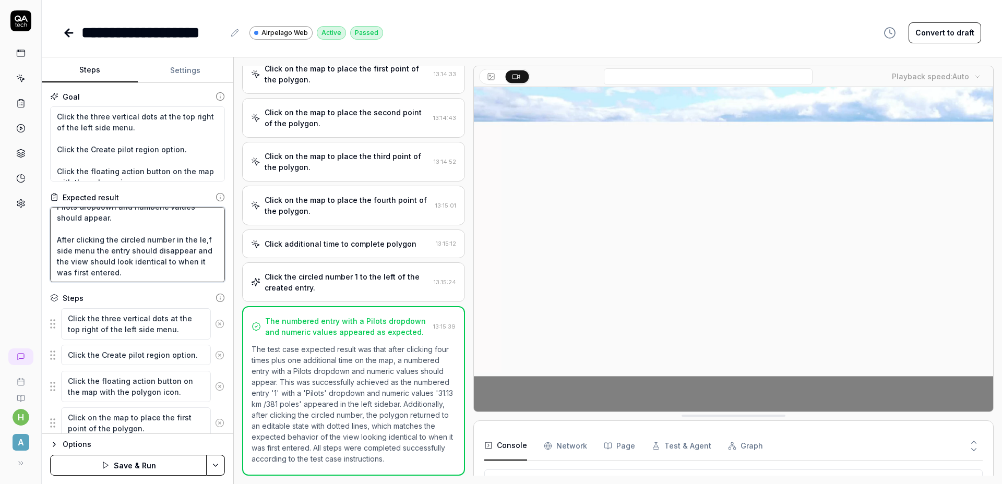
type textarea "*"
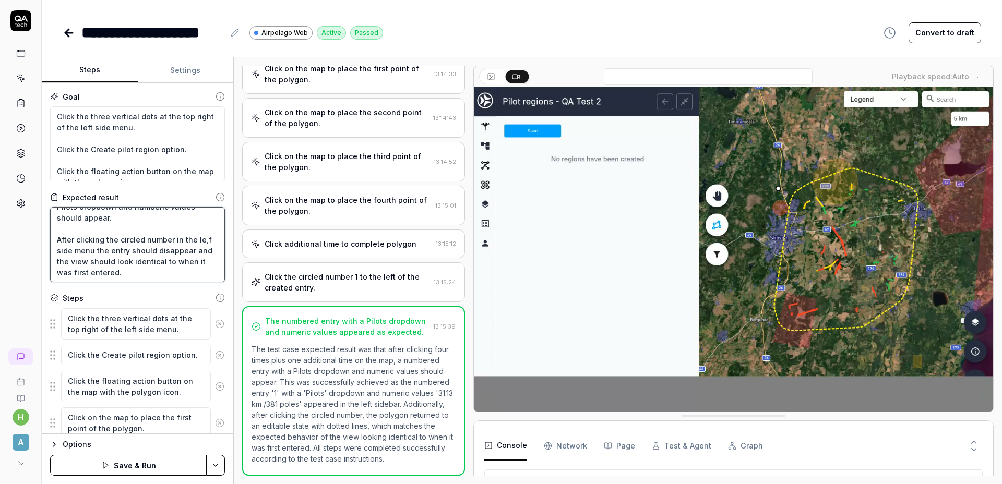
type textarea "After clicking four times plus one additional time on the map, a numbered entry…"
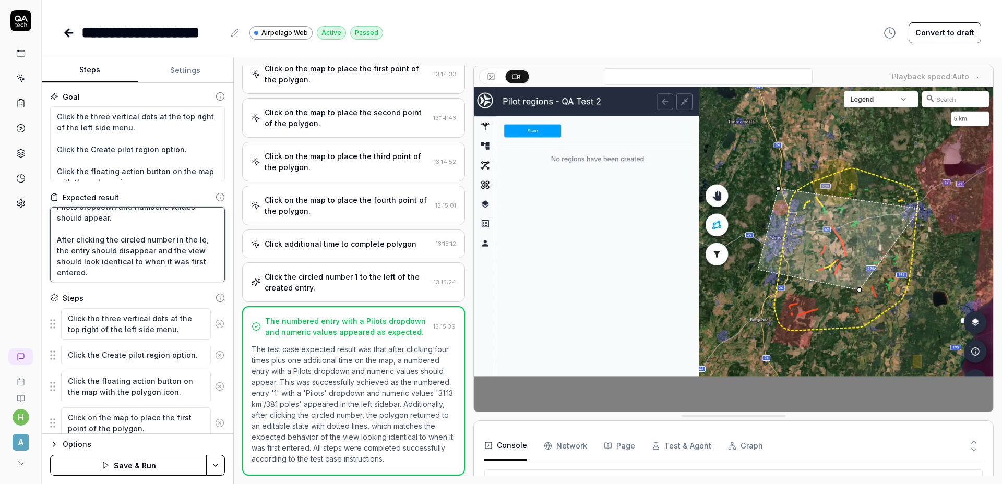
paste textarea "f side menu"
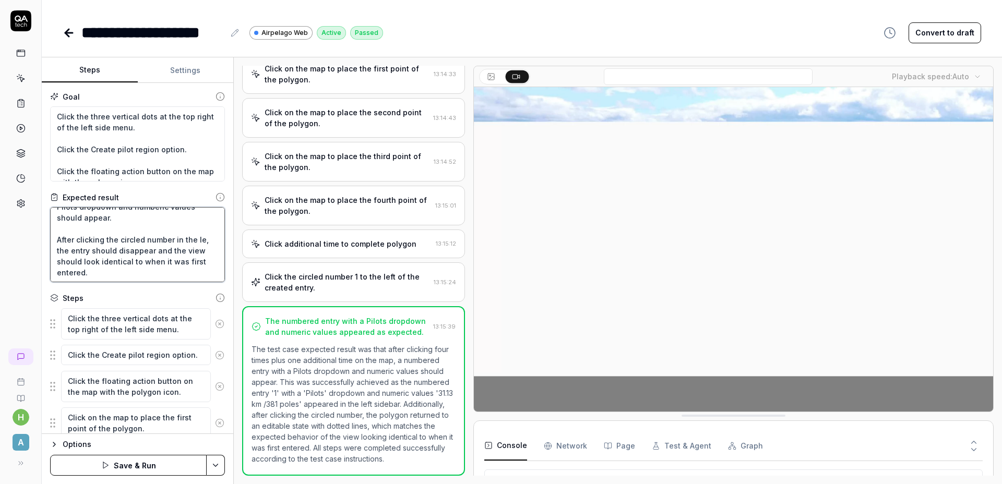
type textarea "*"
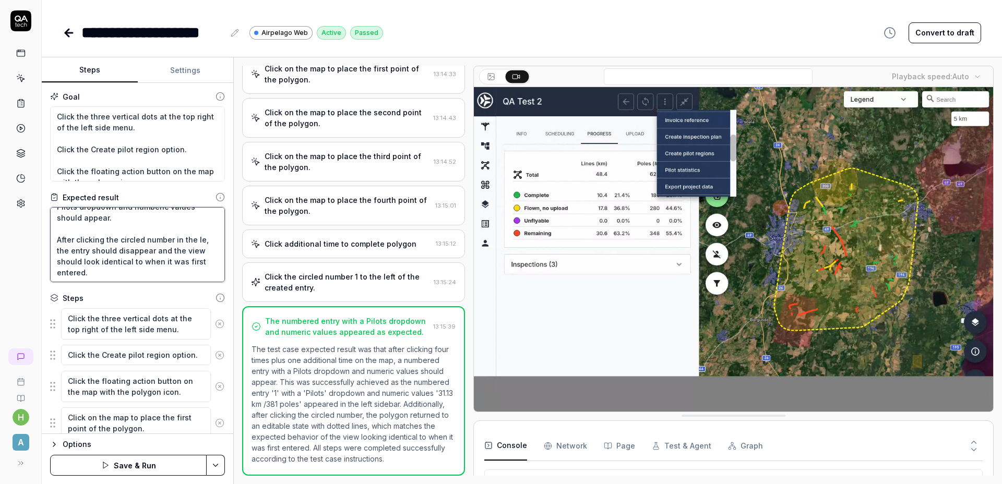
type textarea "After clicking four times plus one additional time on the map, a numbered entry…"
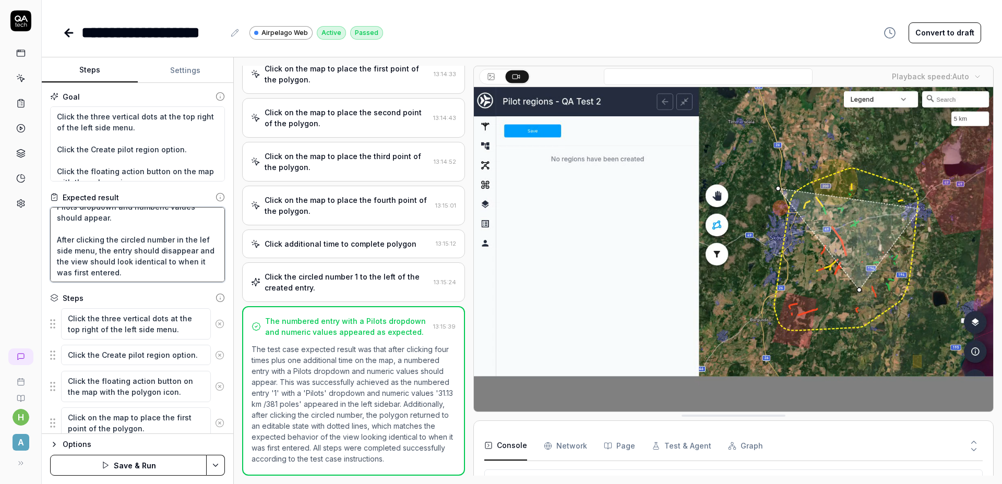
type textarea "*"
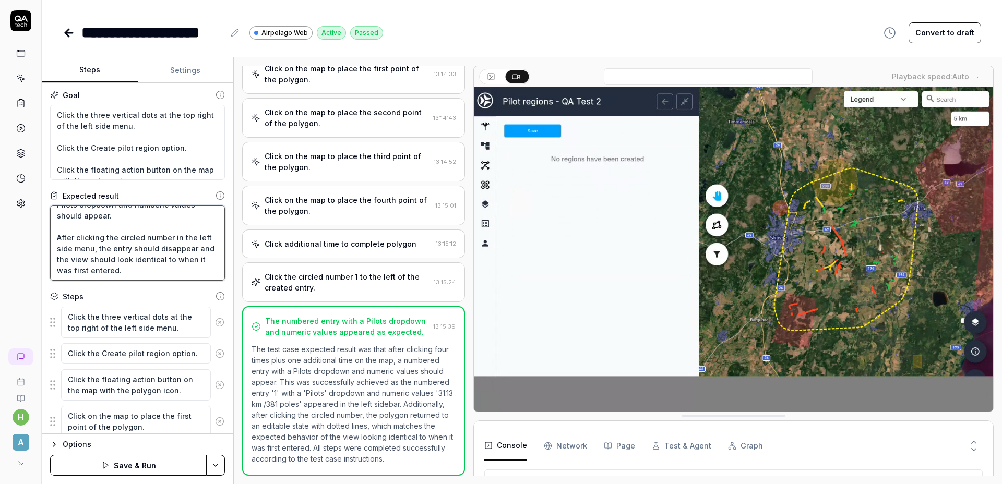
scroll to position [2, 0]
type textarea "After clicking four times plus one additional time on the map, a numbered entry…"
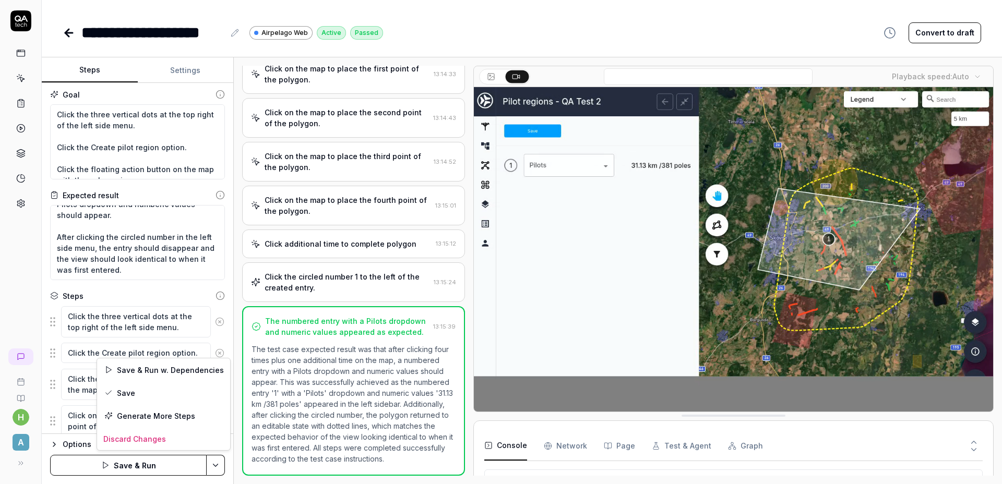
click at [215, 465] on html "**********" at bounding box center [501, 242] width 1002 height 484
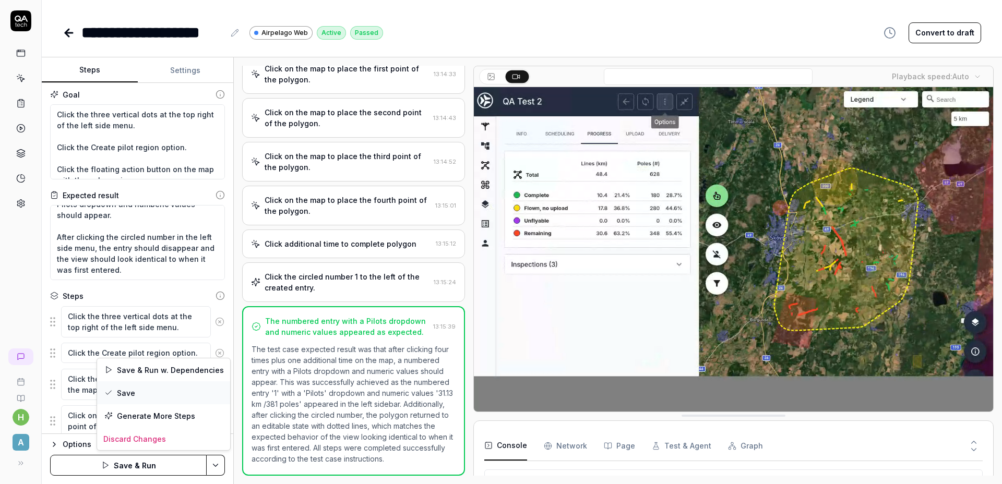
click at [168, 393] on div "Save" at bounding box center [163, 392] width 133 height 23
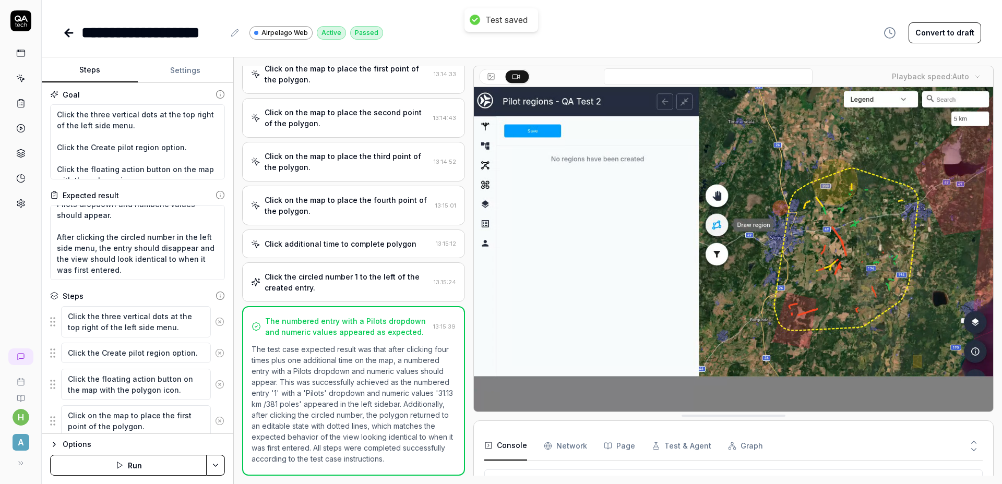
type textarea "*"
